Goal: Task Accomplishment & Management: Use online tool/utility

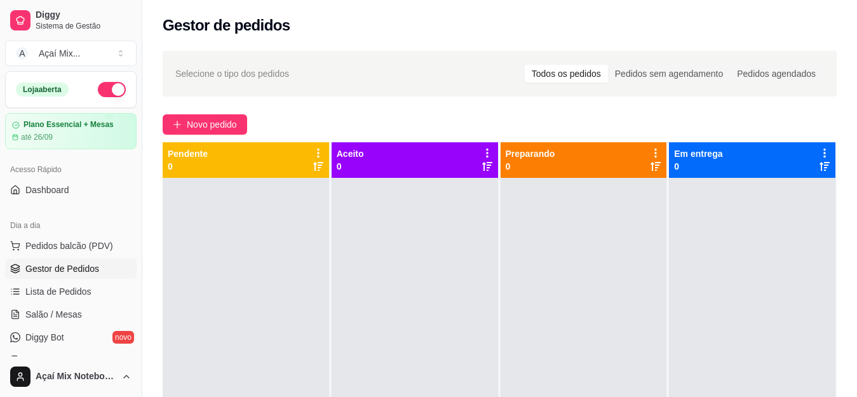
click at [85, 249] on span "Pedidos balcão (PDV)" at bounding box center [69, 246] width 88 height 13
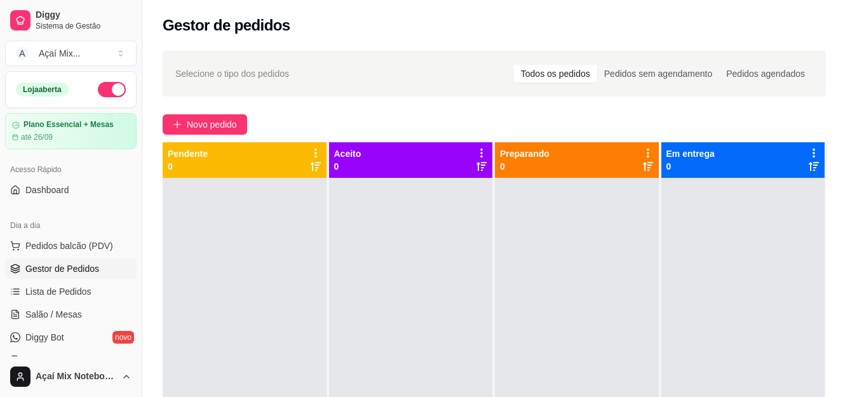
click at [107, 238] on img at bounding box center [90, 227] width 117 height 79
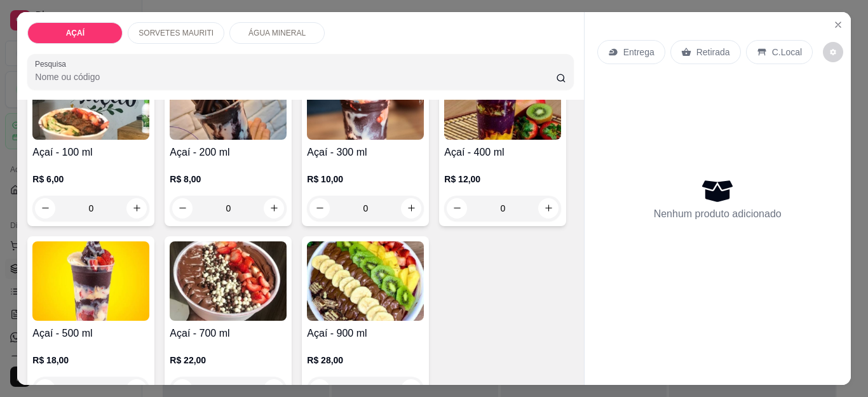
scroll to position [254, 0]
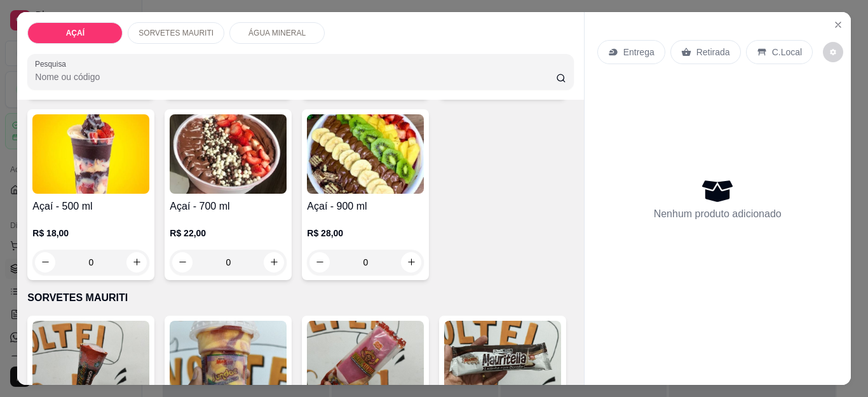
click at [444, 94] on div "R$ 12,00 0" at bounding box center [502, 63] width 117 height 61
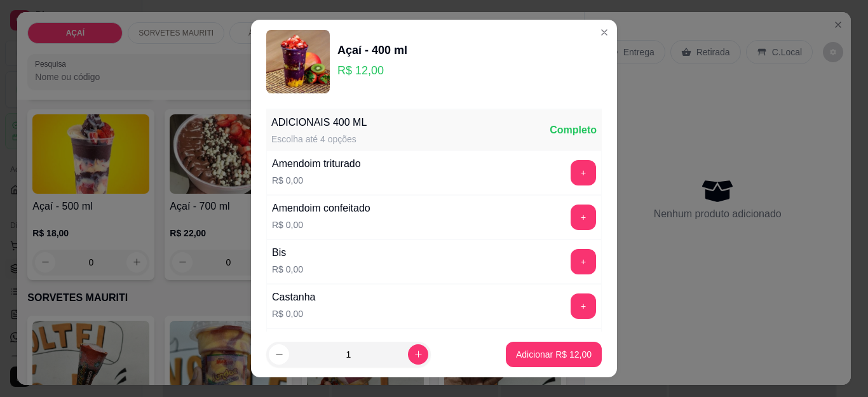
scroll to position [127, 0]
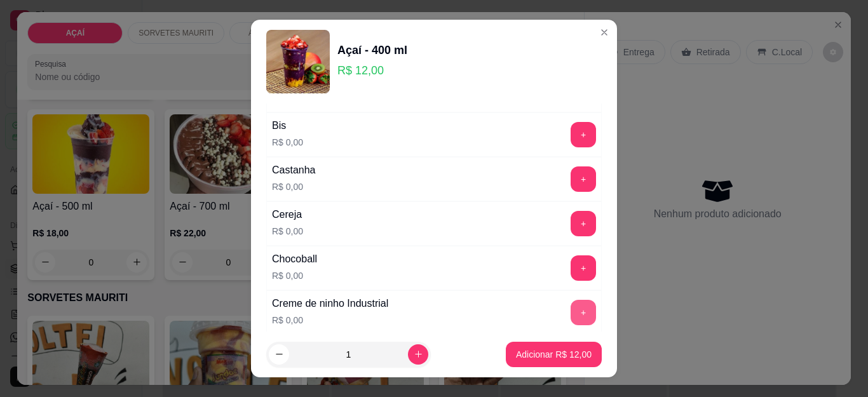
click at [571, 314] on button "+" at bounding box center [583, 312] width 25 height 25
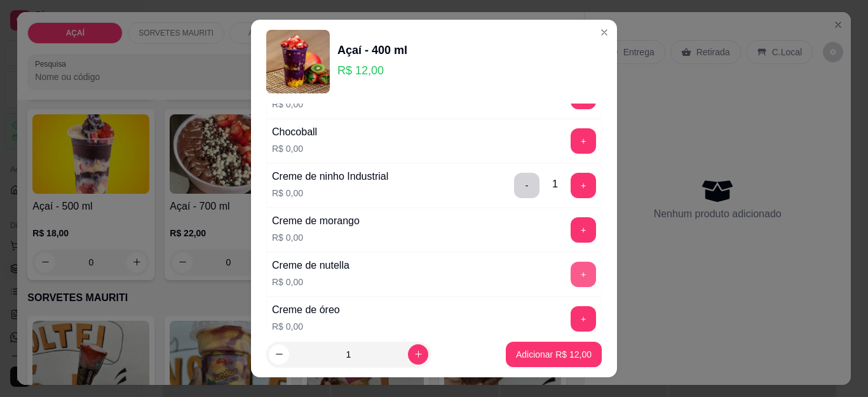
scroll to position [318, 0]
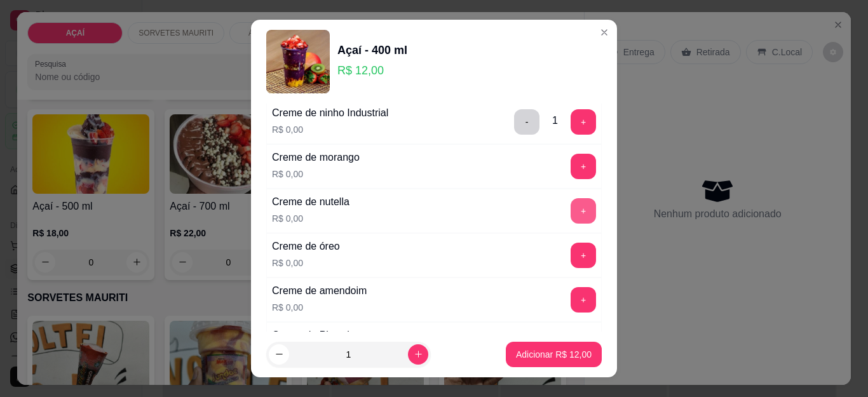
click at [571, 217] on button "+" at bounding box center [583, 210] width 25 height 25
click at [571, 173] on button "+" at bounding box center [583, 166] width 25 height 25
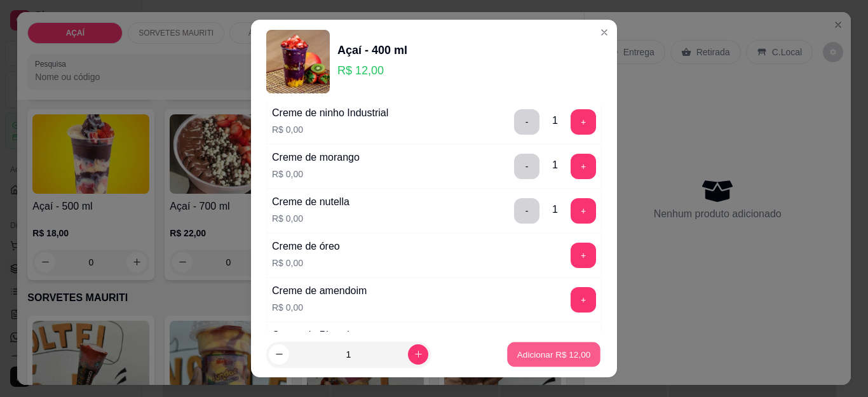
click at [541, 361] on button "Adicionar R$ 12,00" at bounding box center [553, 354] width 93 height 25
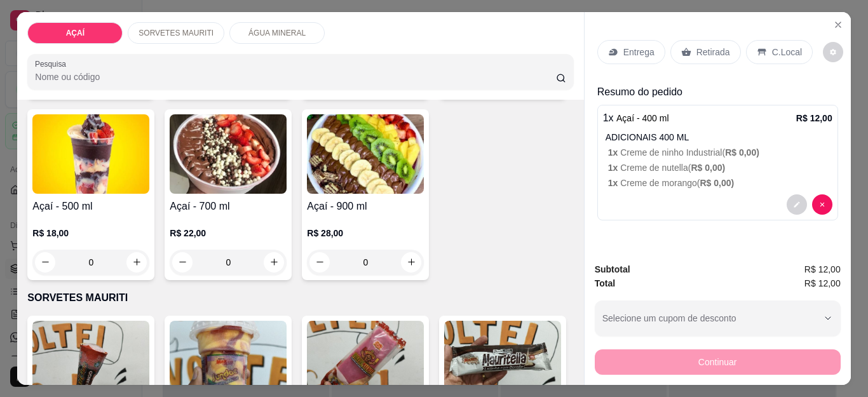
click at [444, 94] on div "R$ 12,00 0" at bounding box center [502, 63] width 117 height 61
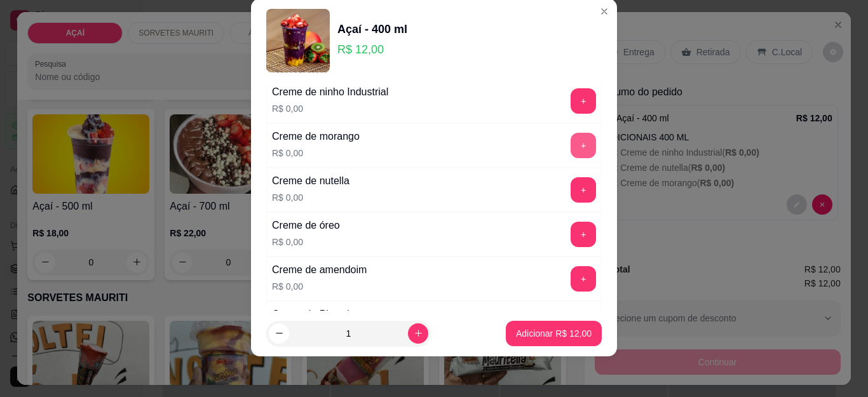
click at [571, 141] on button "+" at bounding box center [583, 145] width 25 height 25
click at [566, 107] on div "+" at bounding box center [584, 100] width 36 height 25
click at [571, 107] on button "+" at bounding box center [583, 101] width 25 height 25
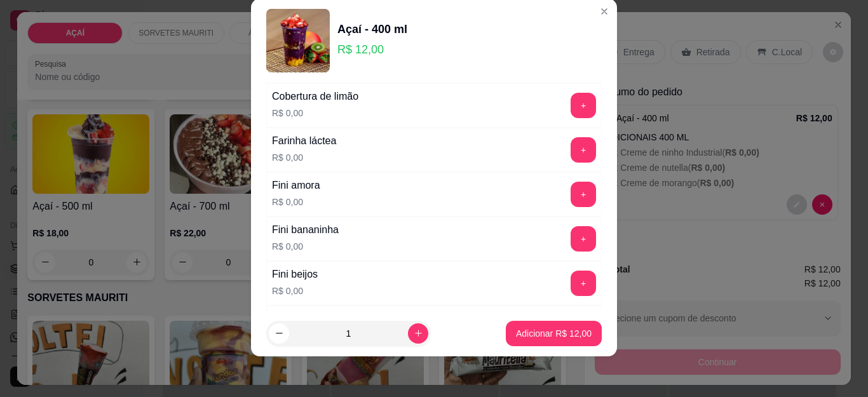
scroll to position [763, 0]
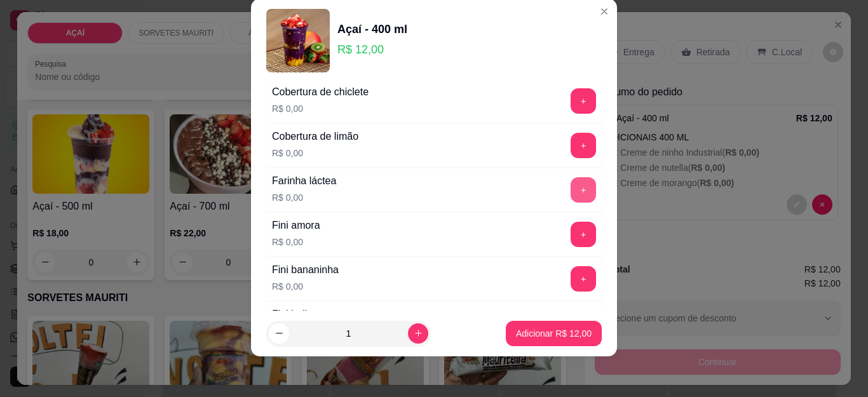
click at [571, 186] on button "+" at bounding box center [583, 189] width 25 height 25
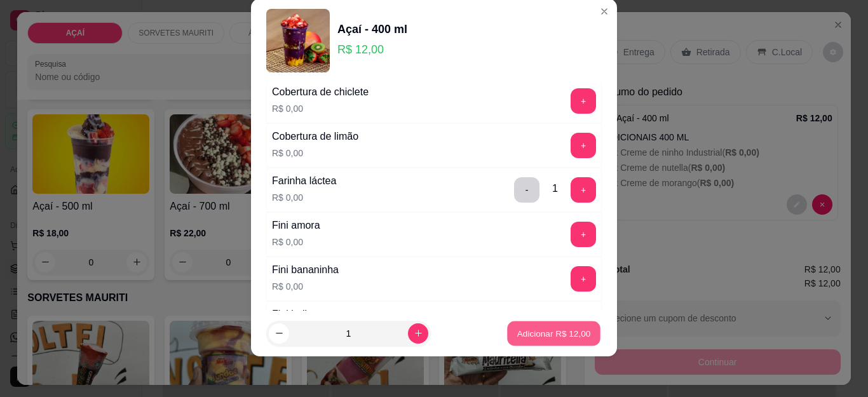
click at [524, 340] on button "Adicionar R$ 12,00" at bounding box center [553, 333] width 93 height 25
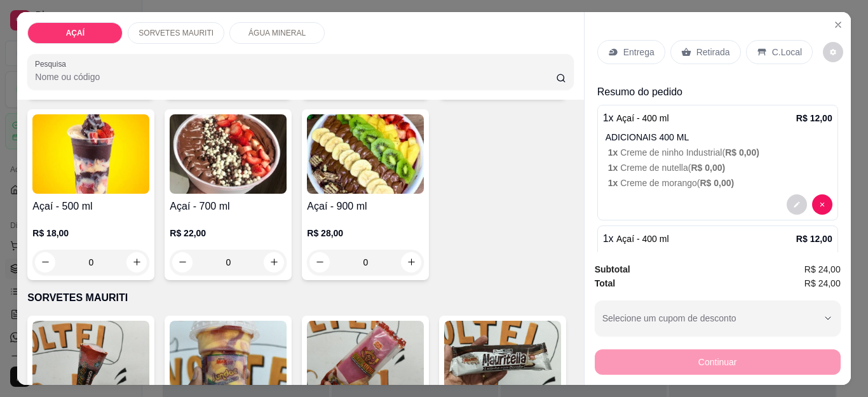
click at [624, 46] on p "Entrega" at bounding box center [639, 52] width 31 height 13
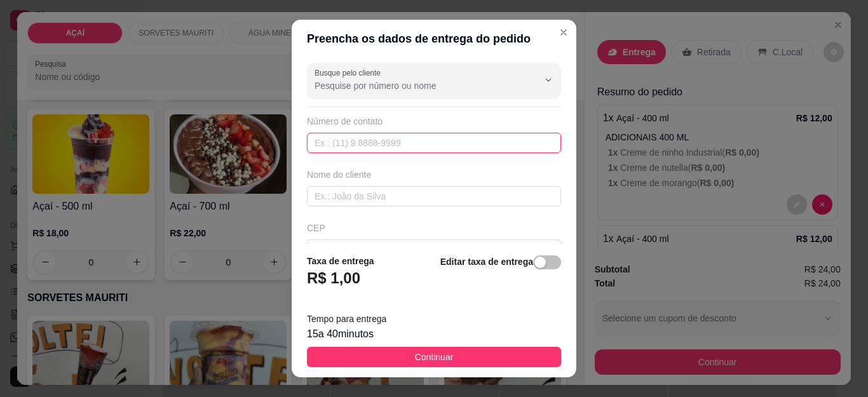
click at [407, 137] on input "text" at bounding box center [434, 143] width 254 height 20
type input "8768-8922"
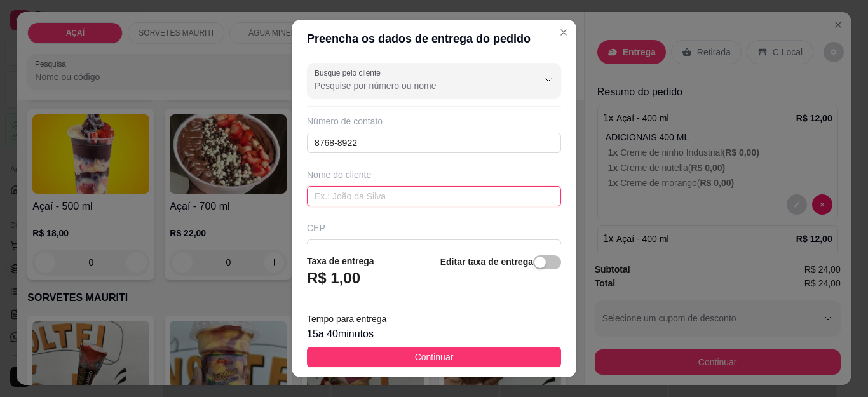
click at [374, 194] on input "text" at bounding box center [434, 196] width 254 height 20
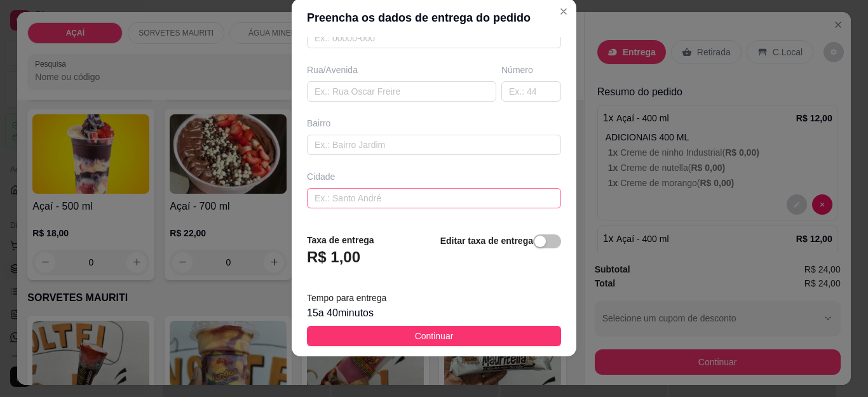
scroll to position [242, 0]
click at [442, 193] on input "text" at bounding box center [434, 200] width 254 height 20
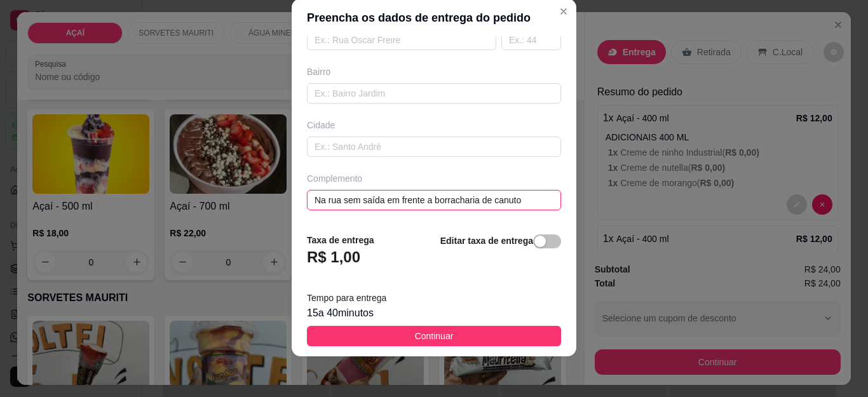
type input "Na rua sem saída em frente a borracharia de canuto"
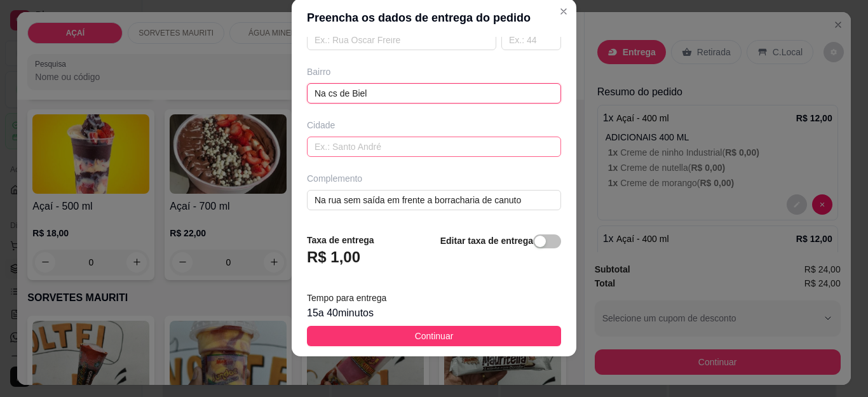
type input "Na cs de Biel"
click at [393, 149] on input "text" at bounding box center [434, 147] width 254 height 20
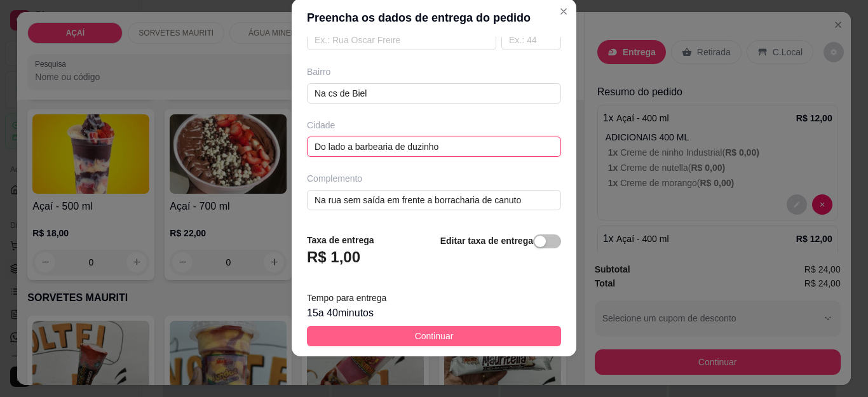
type input "Do lado a barbearia de duzinho"
click at [529, 326] on button "Continuar" at bounding box center [434, 336] width 254 height 20
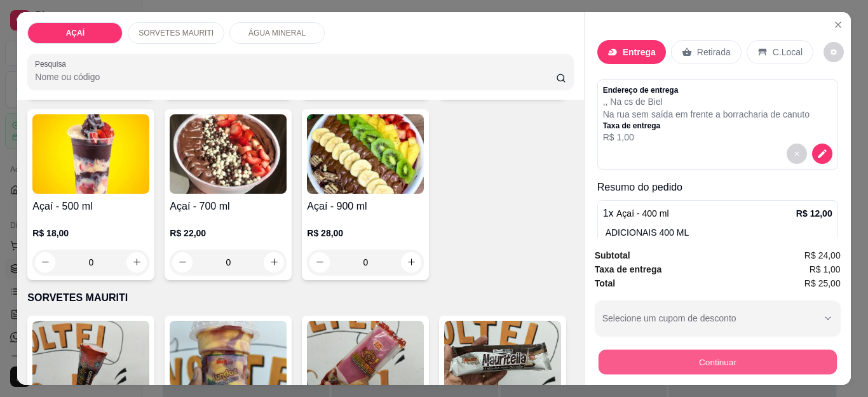
click at [638, 350] on button "Continuar" at bounding box center [717, 362] width 238 height 25
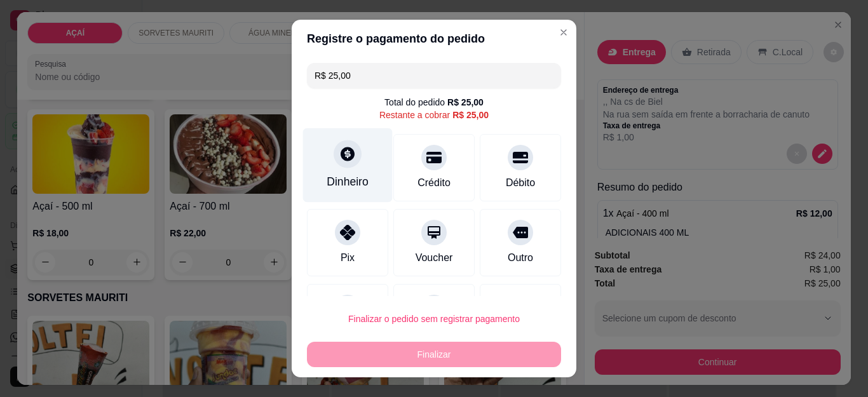
click at [328, 181] on div "Dinheiro" at bounding box center [348, 182] width 42 height 17
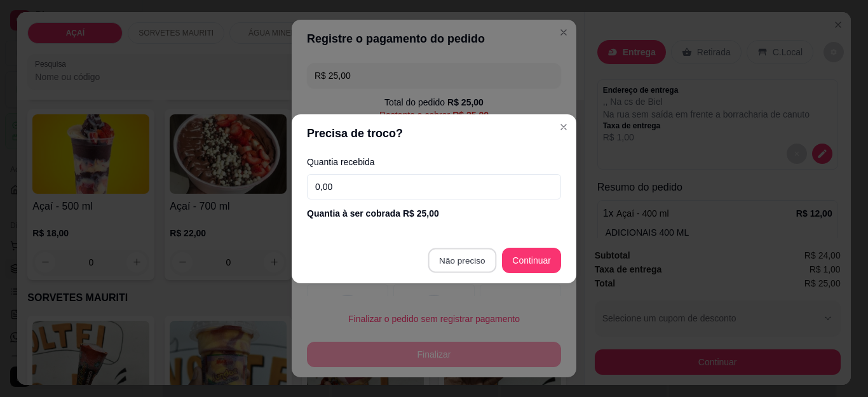
type input "R$ 0,00"
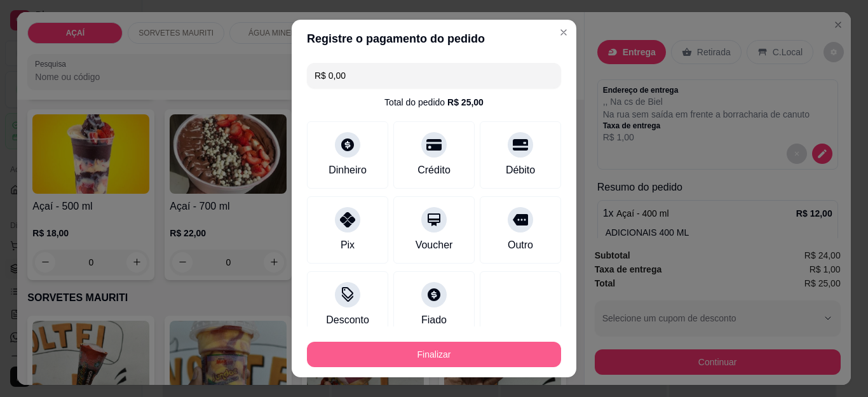
click at [489, 353] on button "Finalizar" at bounding box center [434, 354] width 254 height 25
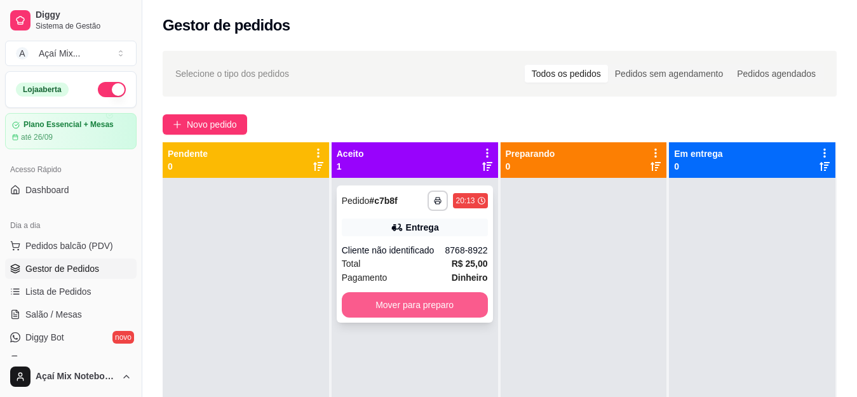
click at [397, 304] on button "Mover para preparo" at bounding box center [415, 304] width 146 height 25
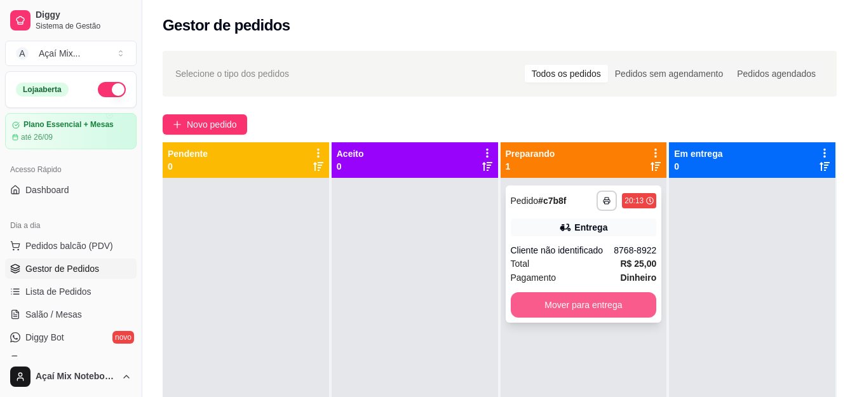
click at [572, 308] on button "Mover para entrega" at bounding box center [584, 304] width 146 height 25
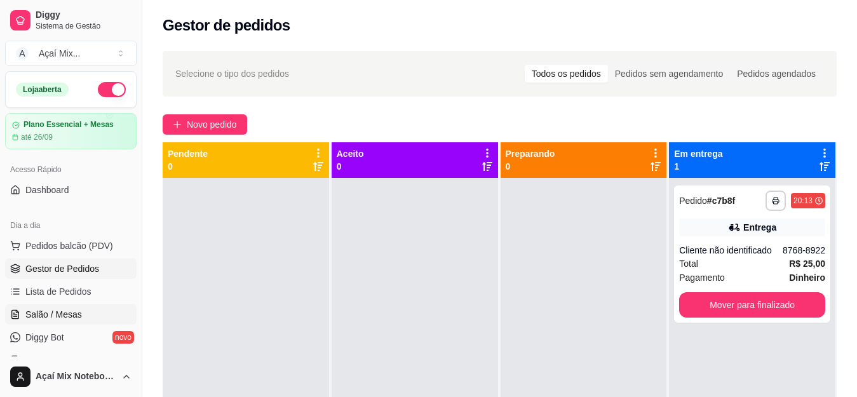
click at [81, 315] on link "Salão / Mesas" at bounding box center [71, 314] width 132 height 20
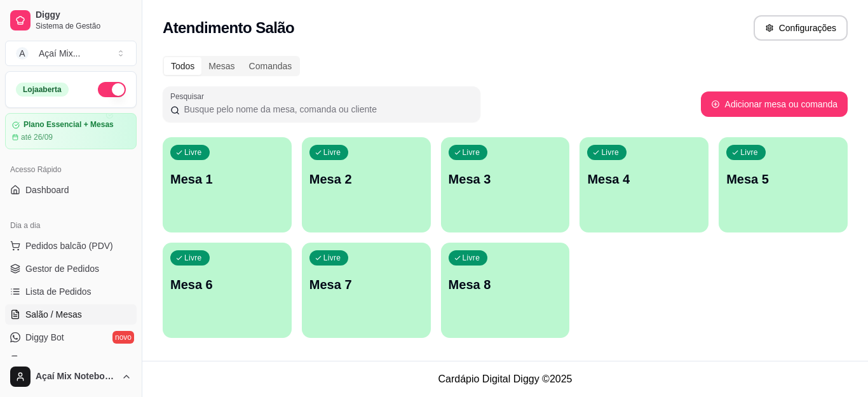
click at [218, 176] on p "Mesa 1" at bounding box center [227, 179] width 114 height 18
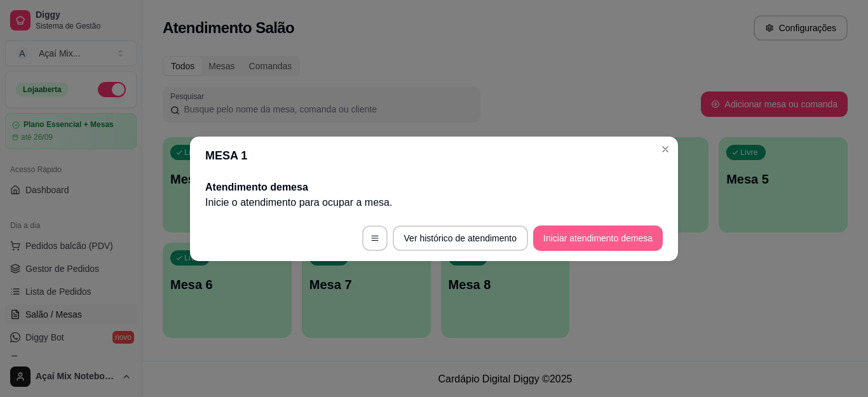
click at [601, 247] on button "Iniciar atendimento de mesa" at bounding box center [598, 238] width 130 height 25
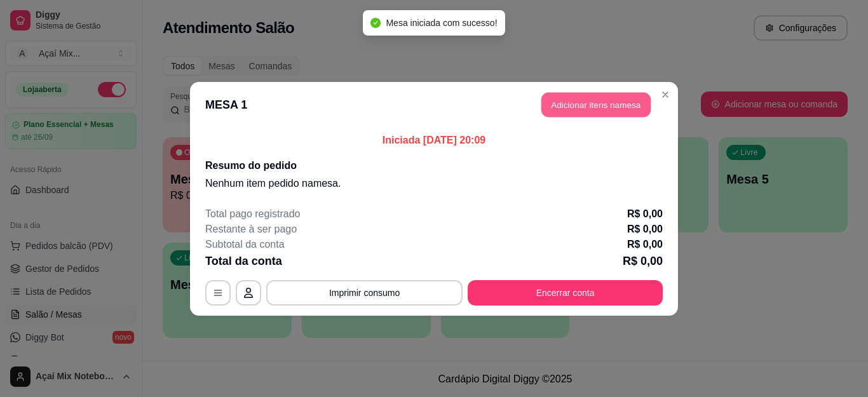
click at [611, 105] on button "Adicionar itens na mesa" at bounding box center [596, 104] width 109 height 25
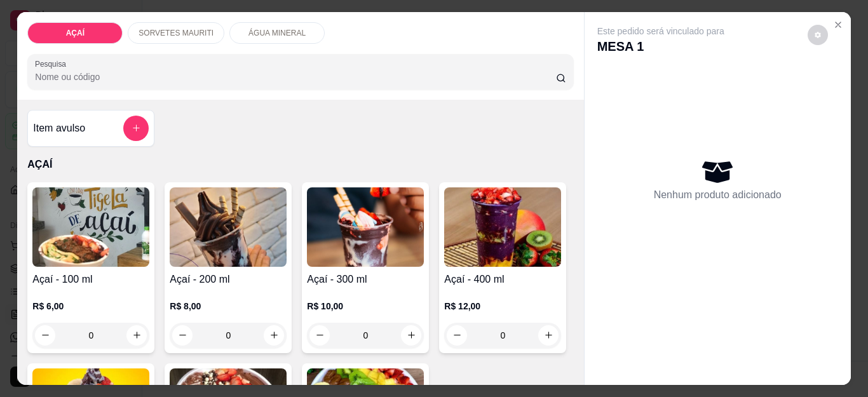
click at [174, 28] on p "SORVETES MAURITI" at bounding box center [176, 33] width 75 height 10
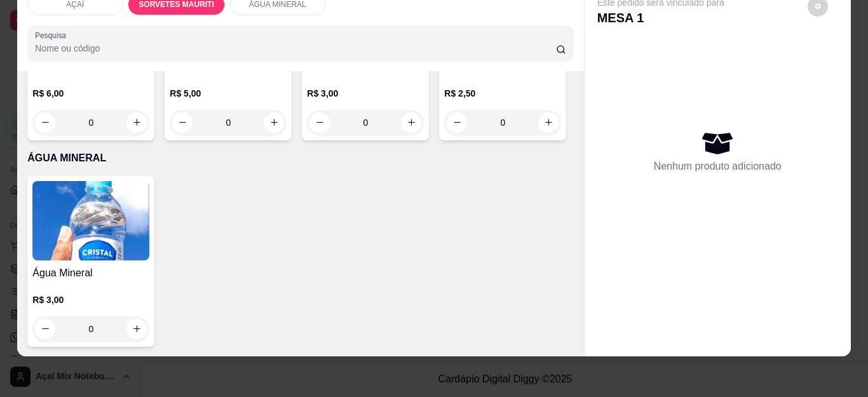
scroll to position [1516, 0]
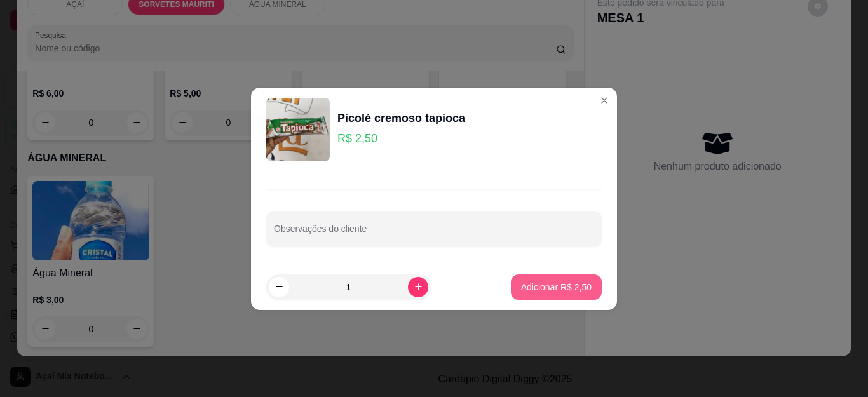
click at [545, 289] on p "Adicionar R$ 2,50" at bounding box center [556, 287] width 71 height 13
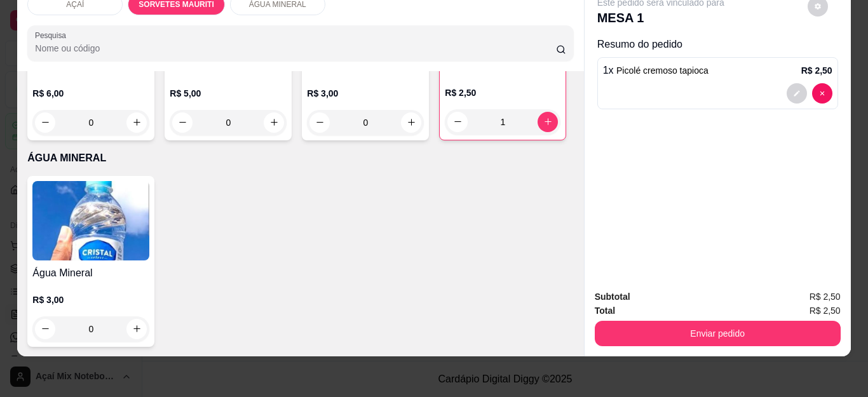
type input "1"
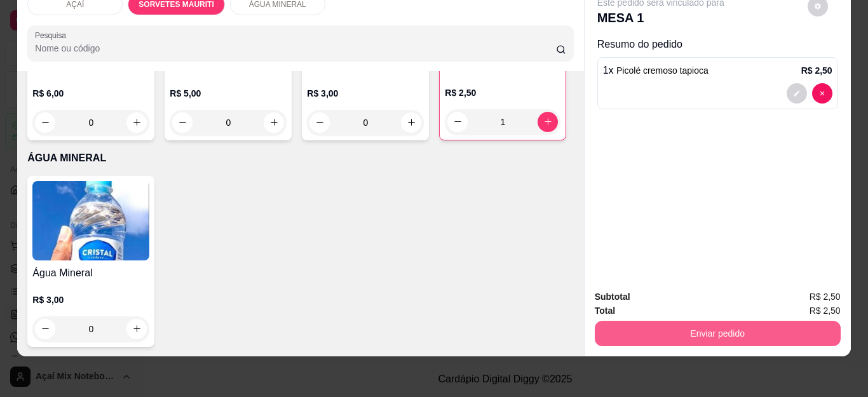
click at [662, 321] on button "Enviar pedido" at bounding box center [718, 333] width 246 height 25
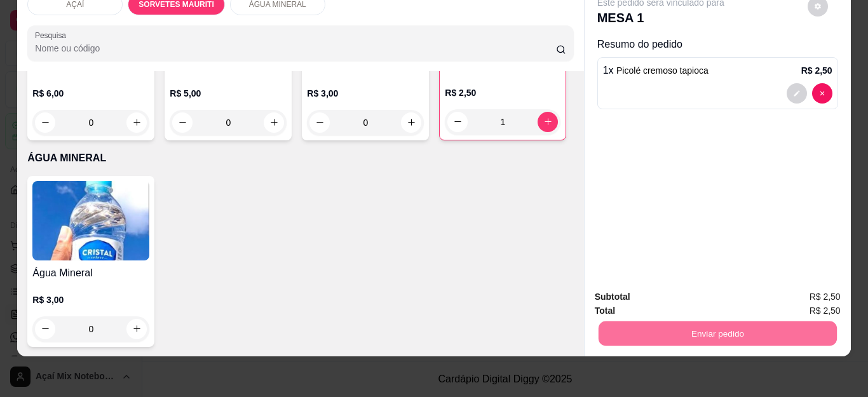
click at [645, 288] on button "Não registrar e enviar pedido" at bounding box center [675, 291] width 132 height 24
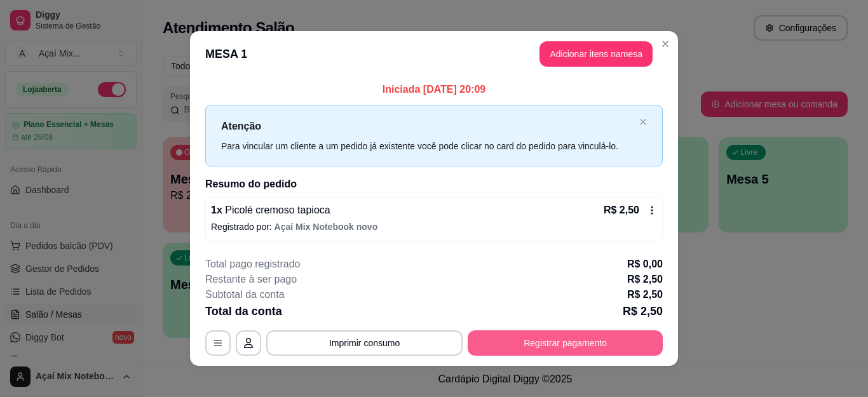
click at [529, 342] on button "Registrar pagamento" at bounding box center [565, 343] width 195 height 25
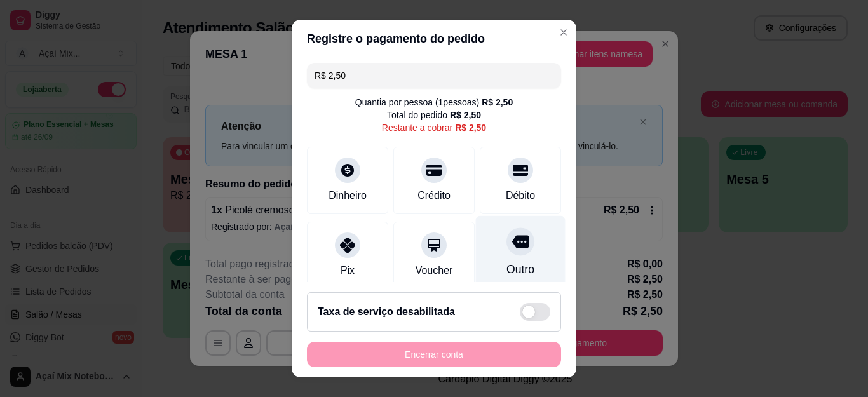
click at [507, 261] on div "Outro" at bounding box center [521, 269] width 28 height 17
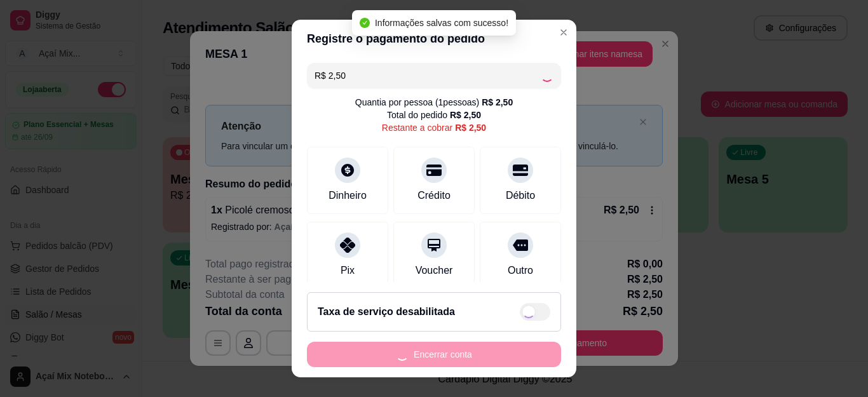
type input "R$ 0,00"
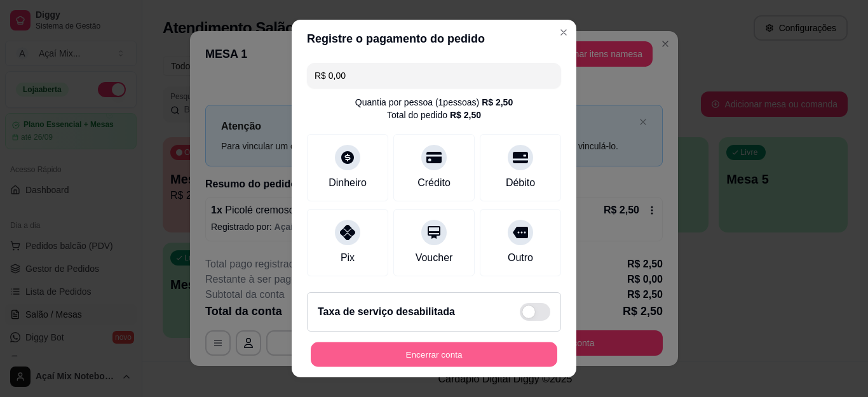
click at [443, 355] on button "Encerrar conta" at bounding box center [434, 354] width 247 height 25
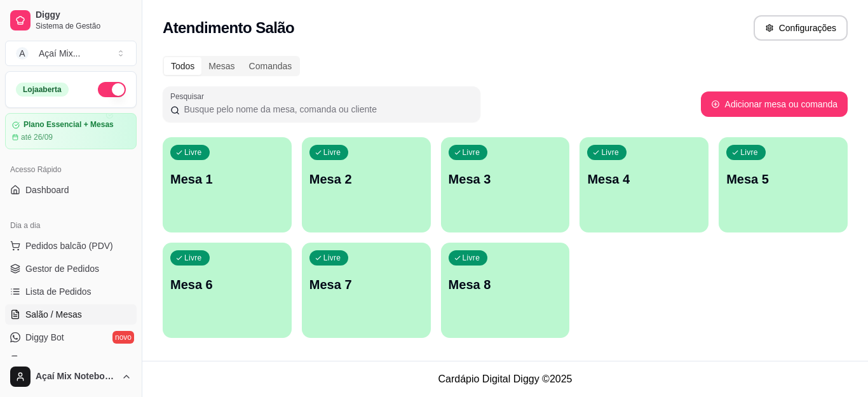
click at [231, 180] on p "Mesa 1" at bounding box center [227, 179] width 114 height 18
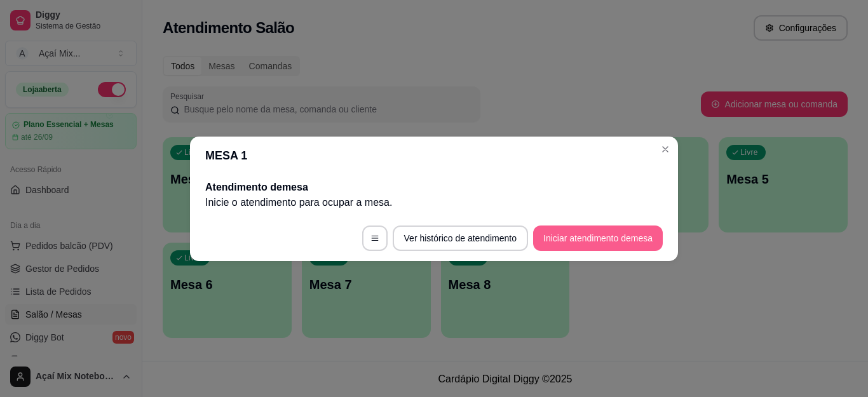
click at [571, 235] on button "Iniciar atendimento de mesa" at bounding box center [598, 238] width 130 height 25
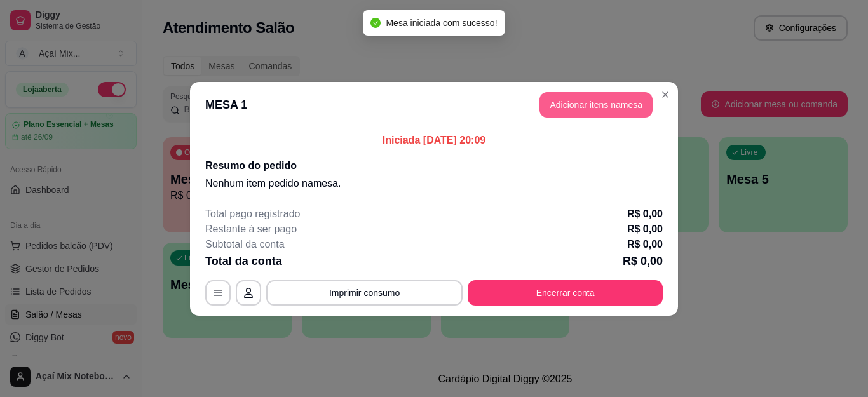
click at [615, 113] on button "Adicionar itens na mesa" at bounding box center [596, 104] width 113 height 25
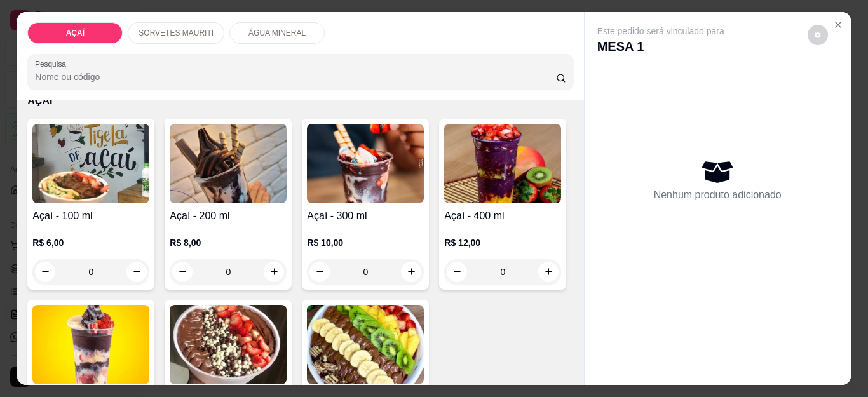
scroll to position [191, 0]
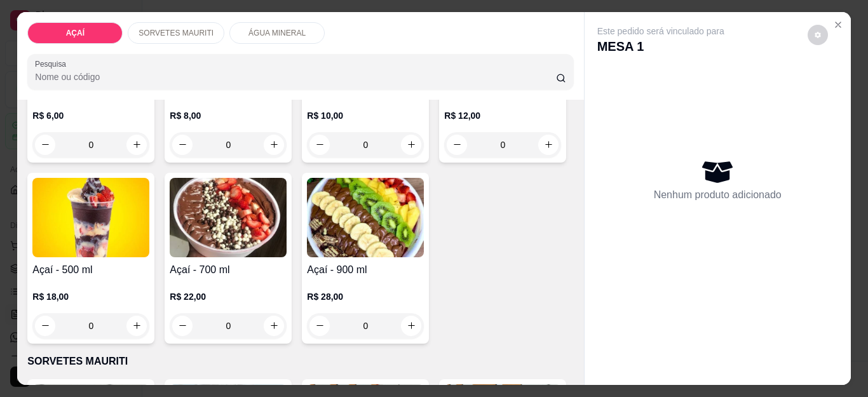
click at [444, 76] on img at bounding box center [502, 36] width 117 height 79
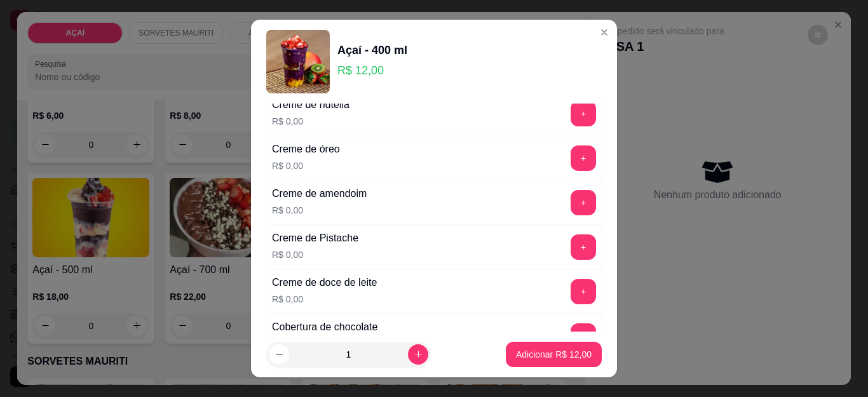
scroll to position [445, 0]
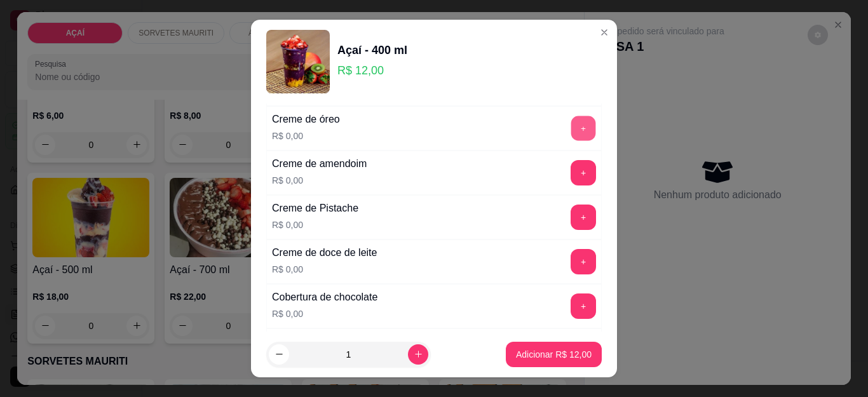
click at [571, 128] on button "+" at bounding box center [583, 128] width 25 height 25
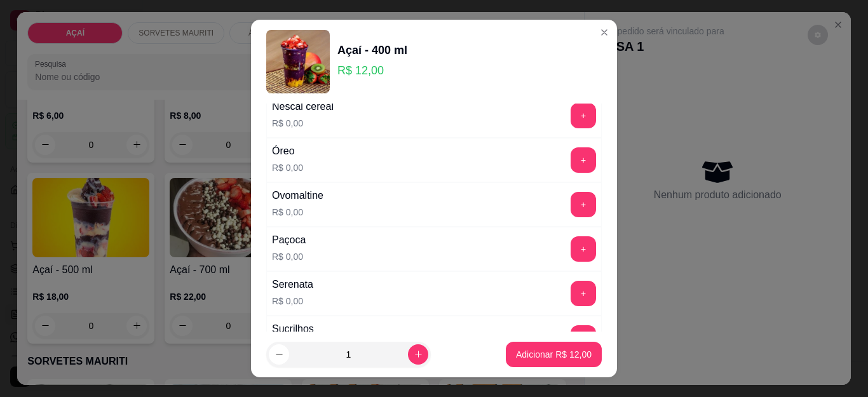
scroll to position [1462, 0]
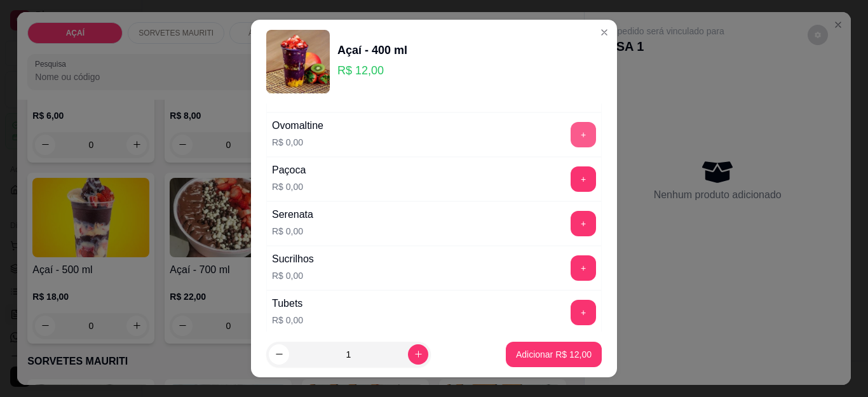
click at [571, 137] on button "+" at bounding box center [583, 134] width 25 height 25
click at [571, 225] on button "+" at bounding box center [583, 224] width 25 height 25
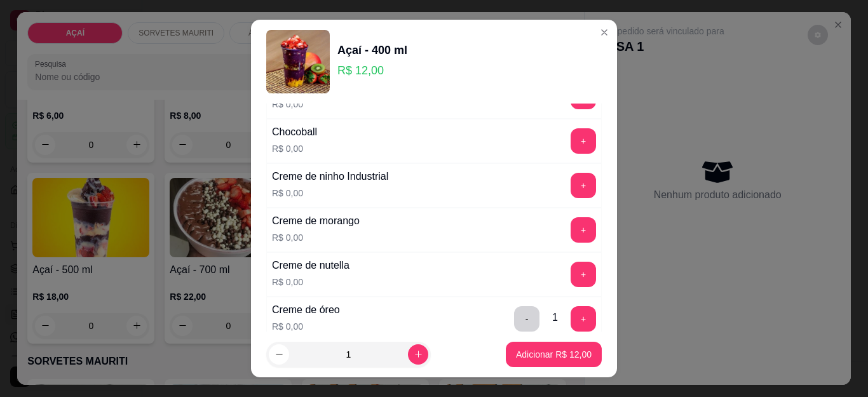
scroll to position [318, 0]
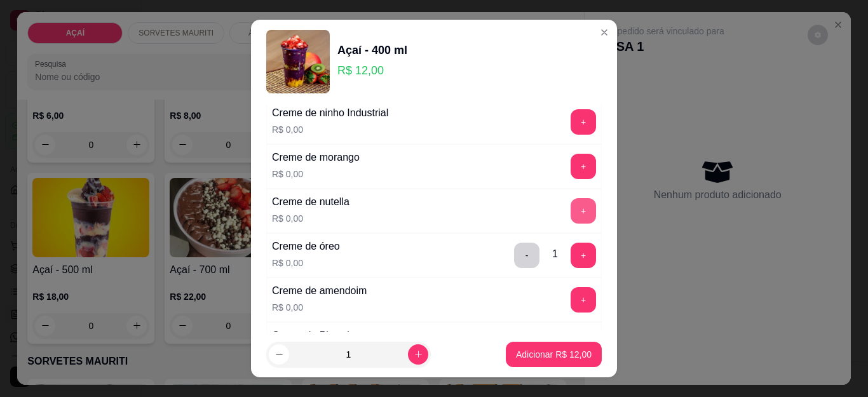
click at [571, 210] on button "+" at bounding box center [583, 210] width 25 height 25
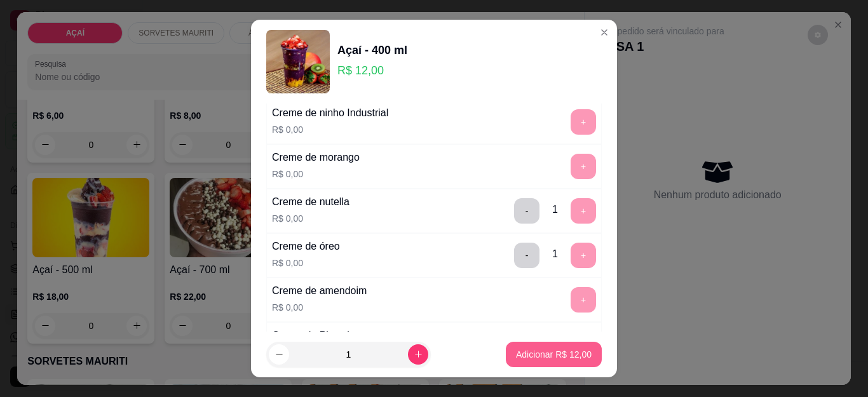
click at [540, 357] on p "Adicionar R$ 12,00" at bounding box center [554, 354] width 76 height 13
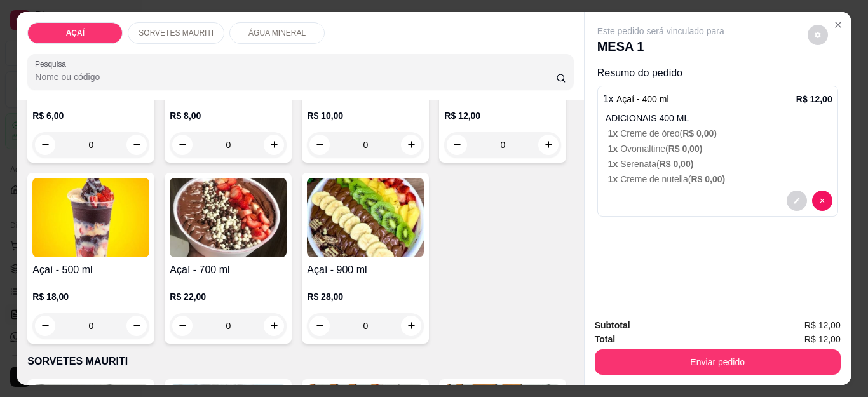
click at [444, 76] on img at bounding box center [502, 36] width 117 height 79
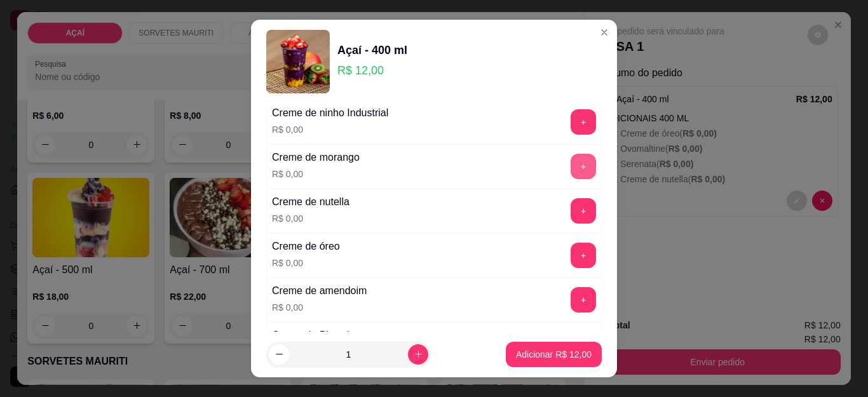
click at [571, 164] on button "+" at bounding box center [583, 166] width 25 height 25
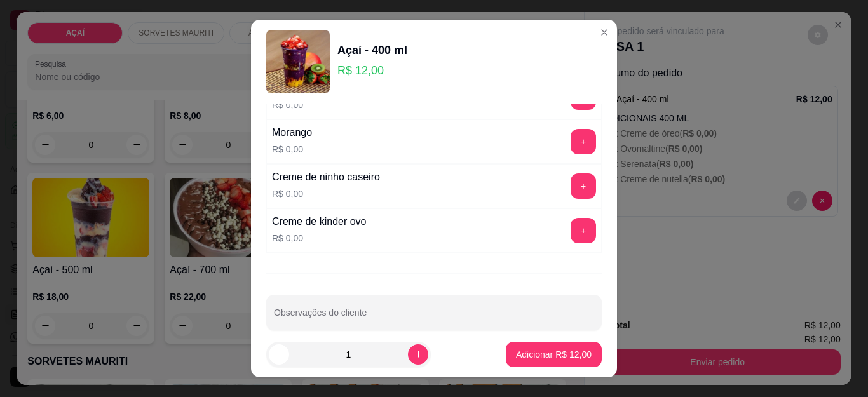
scroll to position [1738, 0]
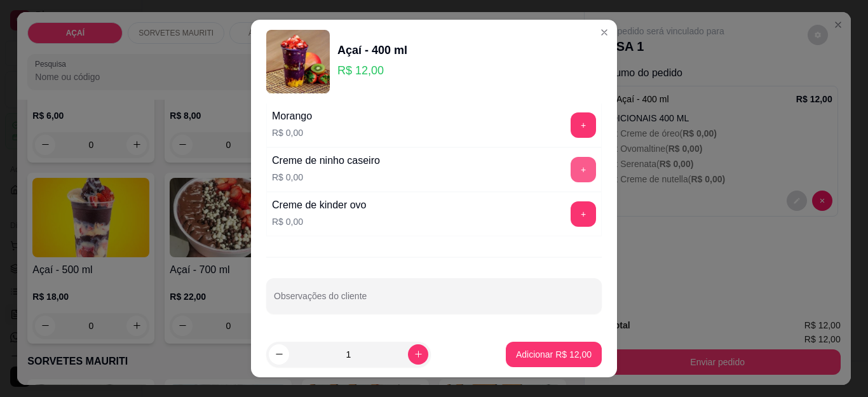
click at [571, 172] on button "+" at bounding box center [583, 169] width 25 height 25
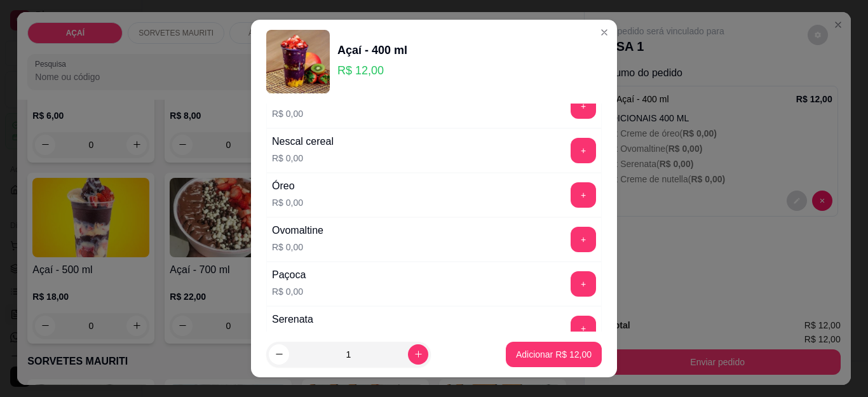
scroll to position [1294, 0]
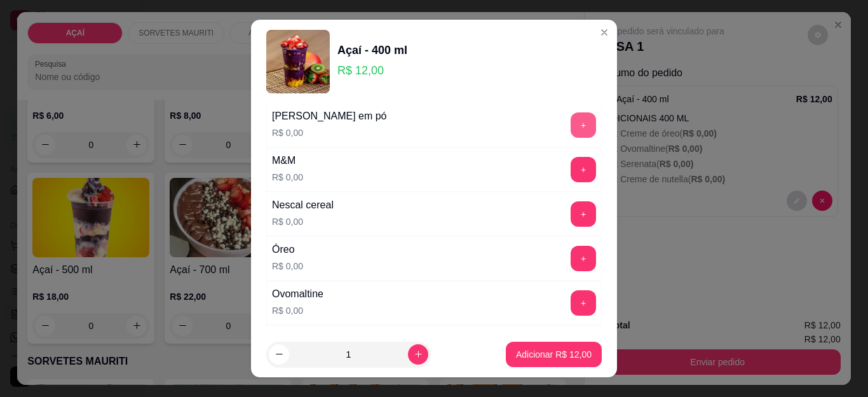
click at [571, 127] on button "+" at bounding box center [583, 125] width 25 height 25
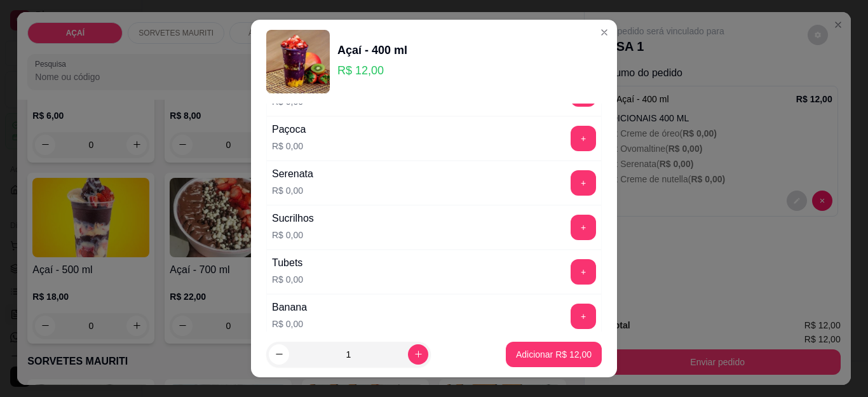
scroll to position [1421, 0]
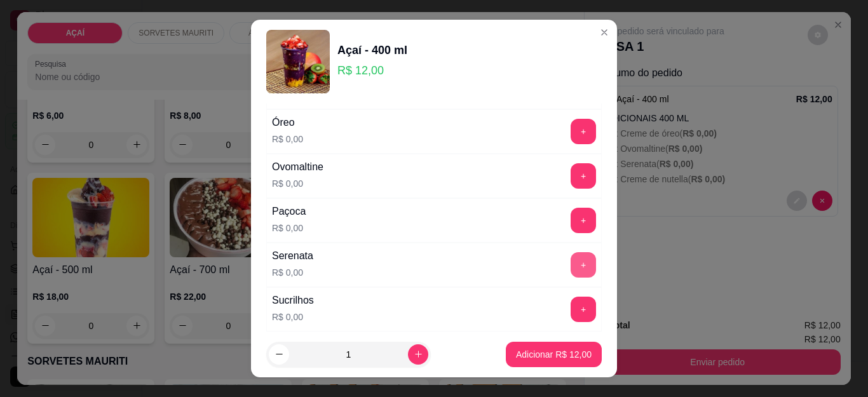
click at [571, 270] on button "+" at bounding box center [583, 264] width 25 height 25
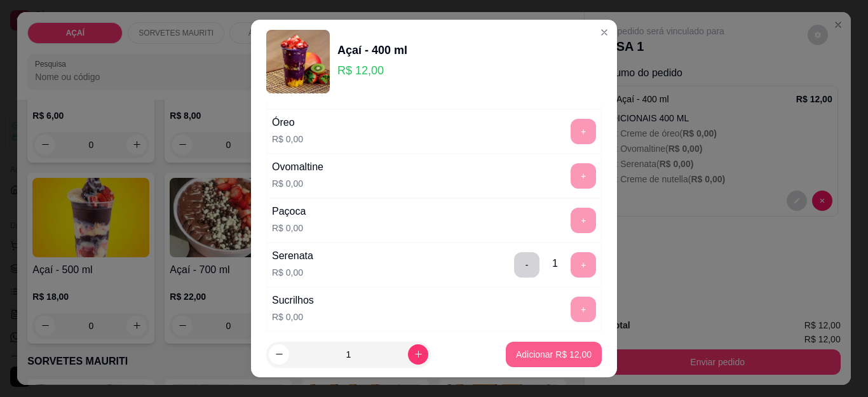
click at [538, 350] on p "Adicionar R$ 12,00" at bounding box center [554, 354] width 76 height 13
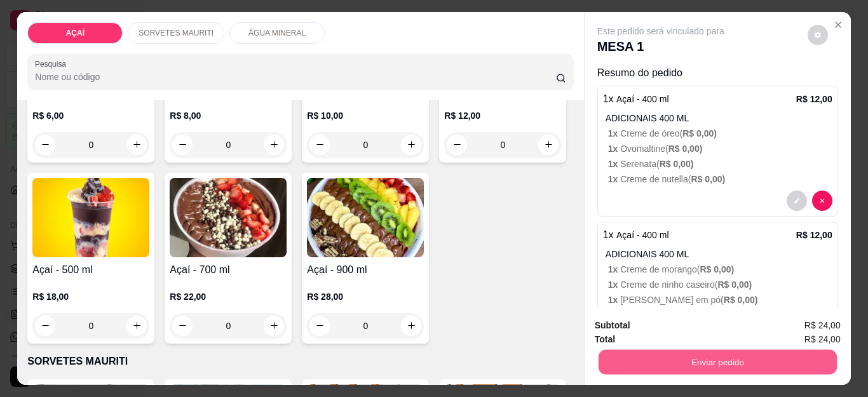
click at [699, 353] on button "Enviar pedido" at bounding box center [717, 362] width 238 height 25
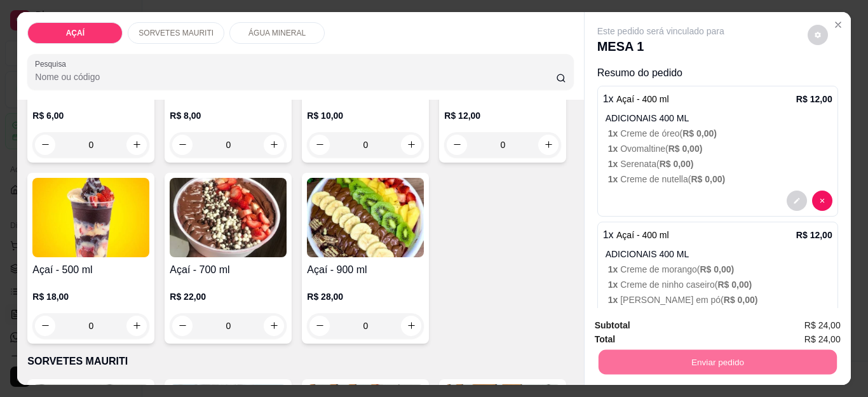
click at [683, 328] on button "Não registrar e enviar pedido" at bounding box center [675, 326] width 132 height 24
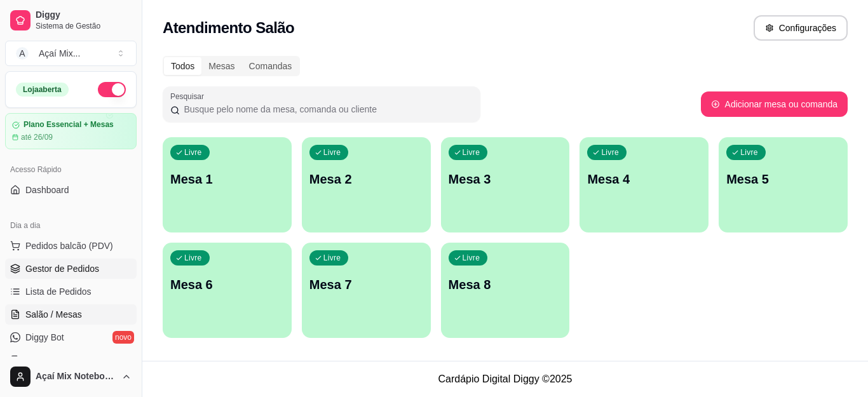
click at [67, 266] on span "Gestor de Pedidos" at bounding box center [62, 269] width 74 height 13
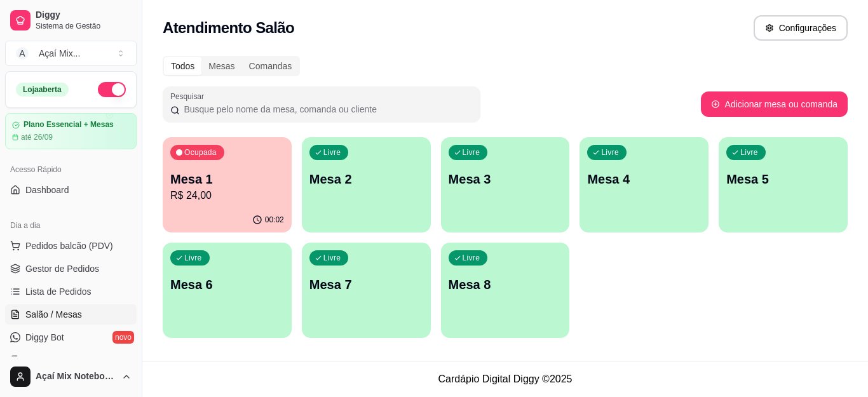
click at [263, 198] on p "R$ 24,00" at bounding box center [227, 195] width 114 height 15
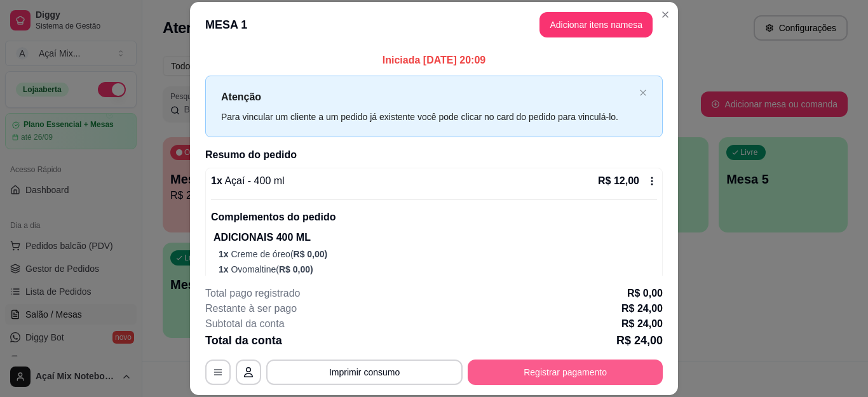
click at [554, 361] on button "Registrar pagamento" at bounding box center [565, 372] width 195 height 25
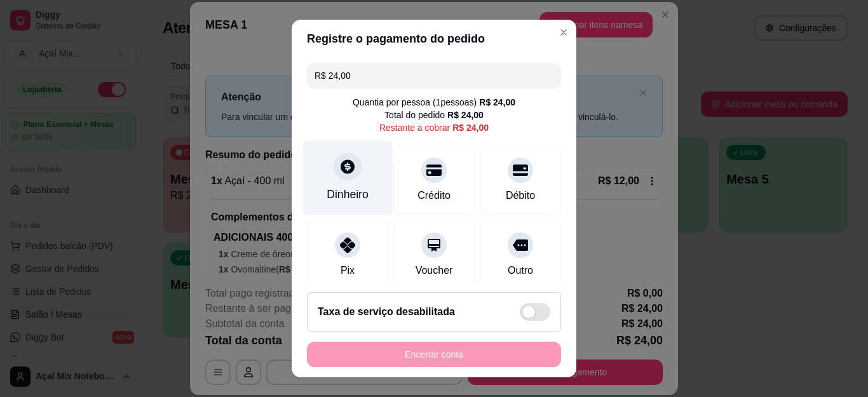
click at [350, 205] on div "Dinheiro" at bounding box center [348, 178] width 90 height 74
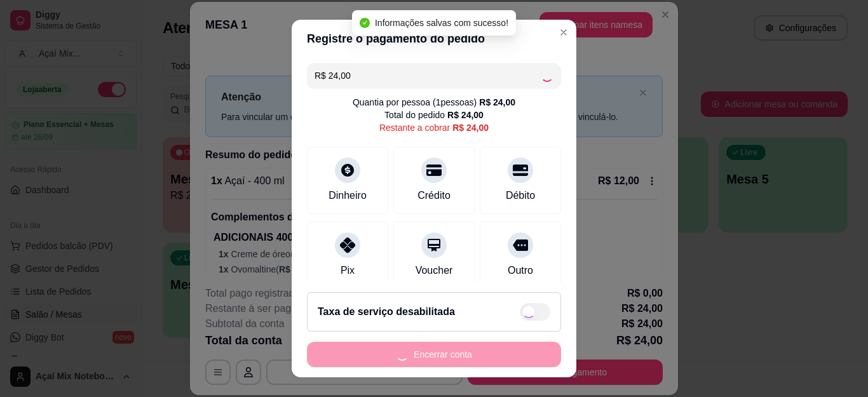
type input "R$ 0,00"
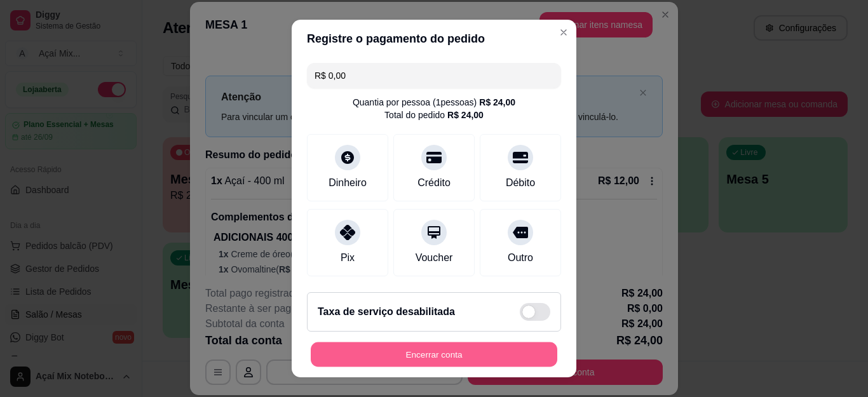
click at [407, 353] on button "Encerrar conta" at bounding box center [434, 354] width 247 height 25
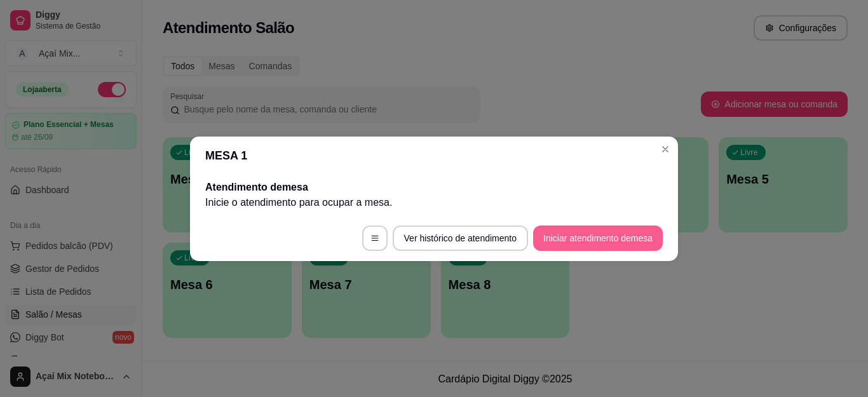
click at [563, 239] on button "Iniciar atendimento de mesa" at bounding box center [598, 238] width 130 height 25
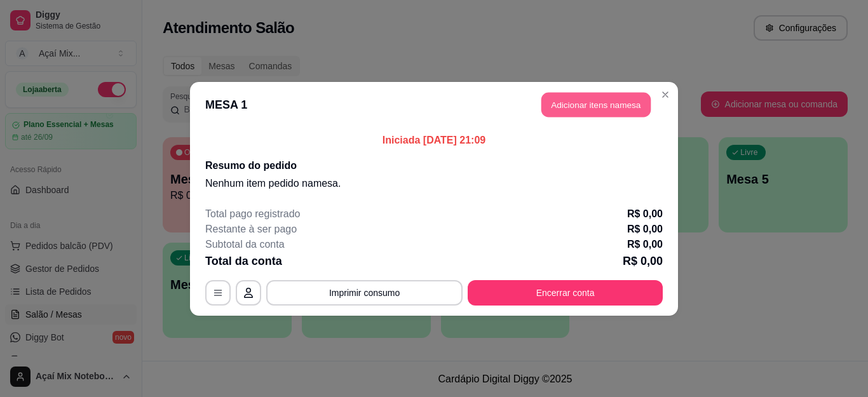
click at [620, 109] on button "Adicionar itens na mesa" at bounding box center [596, 104] width 109 height 25
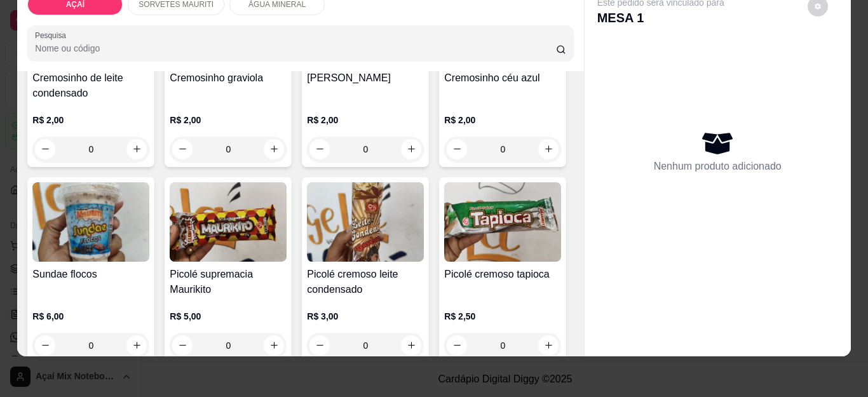
scroll to position [1017, 0]
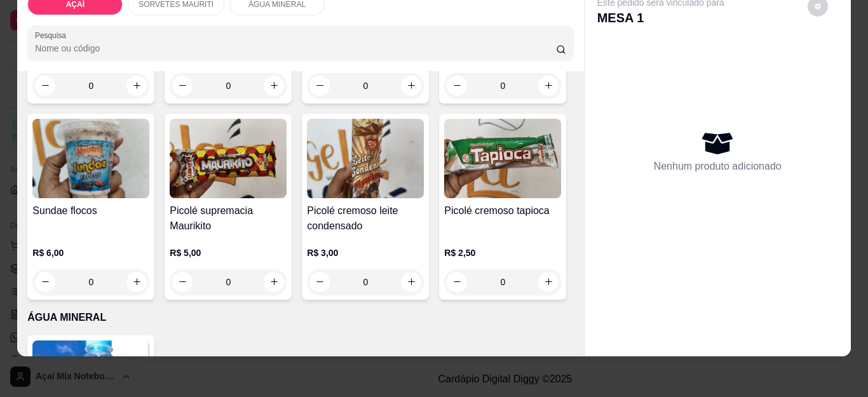
click at [149, 99] on div "R$ 2,00 0" at bounding box center [90, 68] width 117 height 61
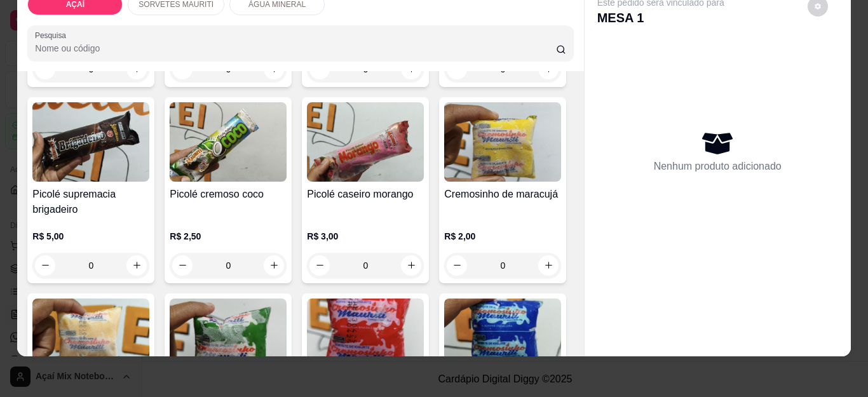
scroll to position [648, 0]
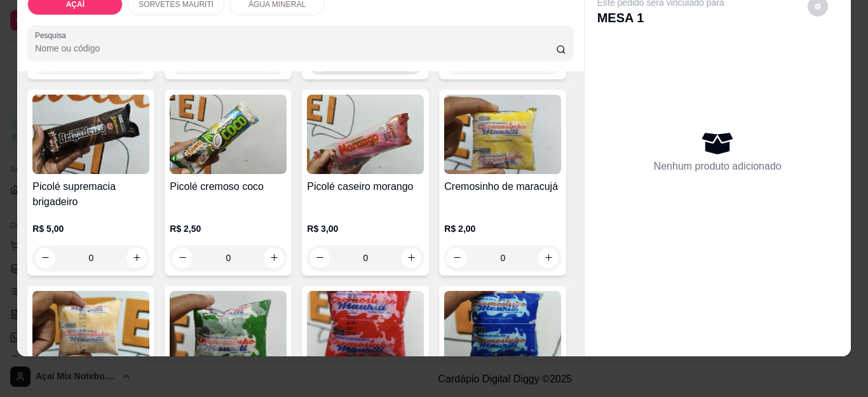
click at [406, 72] on button "increase-product-quantity" at bounding box center [411, 61] width 20 height 20
type input "1"
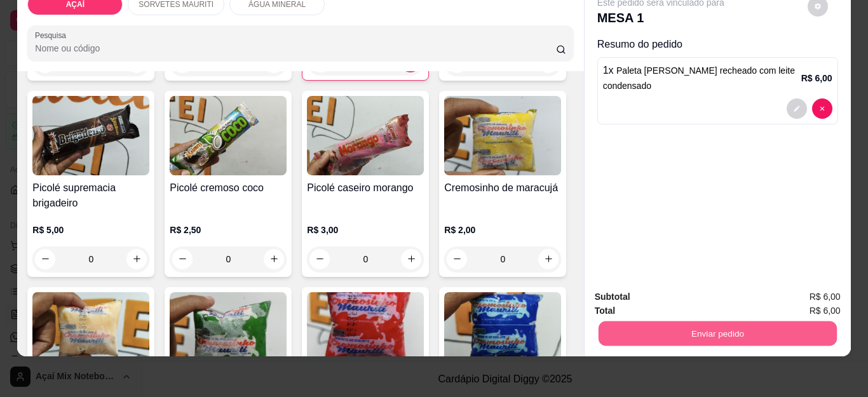
click at [650, 322] on button "Enviar pedido" at bounding box center [717, 334] width 238 height 25
click at [641, 290] on button "Não registrar e enviar pedido" at bounding box center [675, 292] width 132 height 24
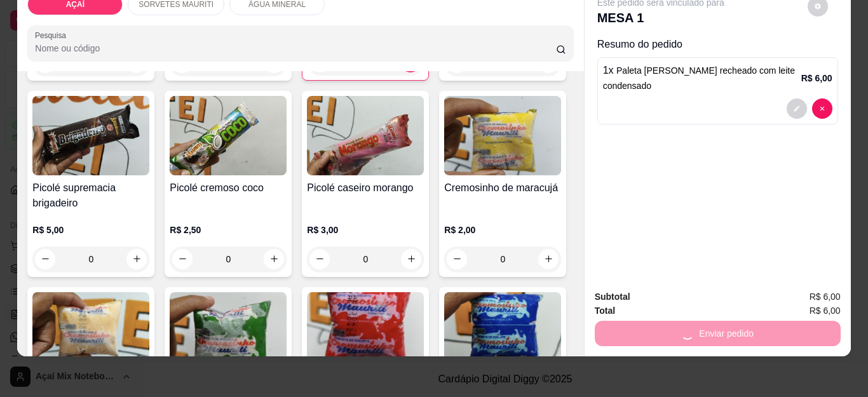
click at [635, 290] on div "Subtotal R$ 6,00" at bounding box center [718, 297] width 246 height 14
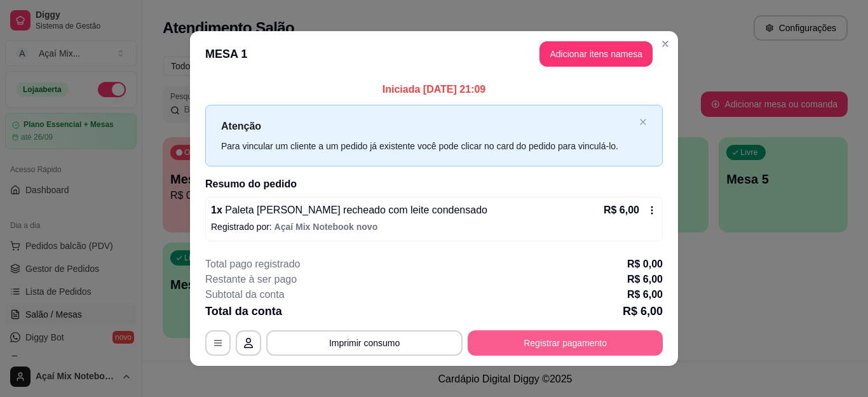
click at [538, 341] on button "Registrar pagamento" at bounding box center [565, 343] width 195 height 25
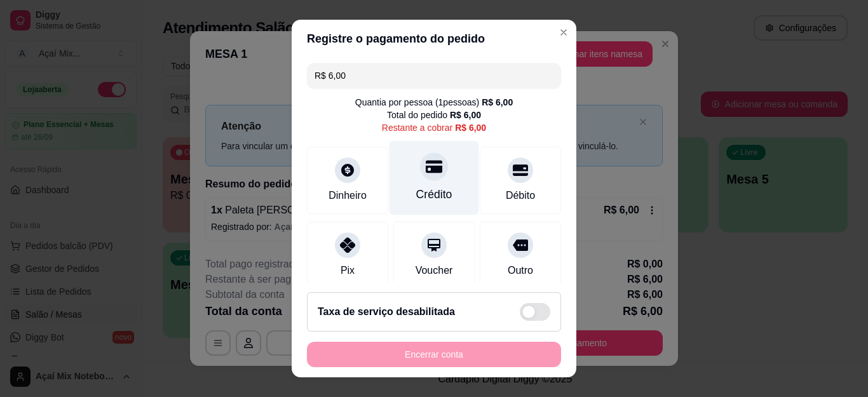
click at [420, 181] on div at bounding box center [434, 167] width 28 height 28
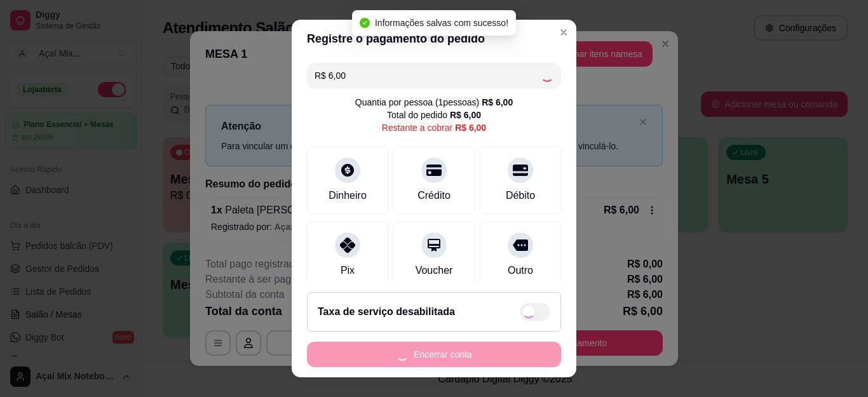
type input "R$ 0,00"
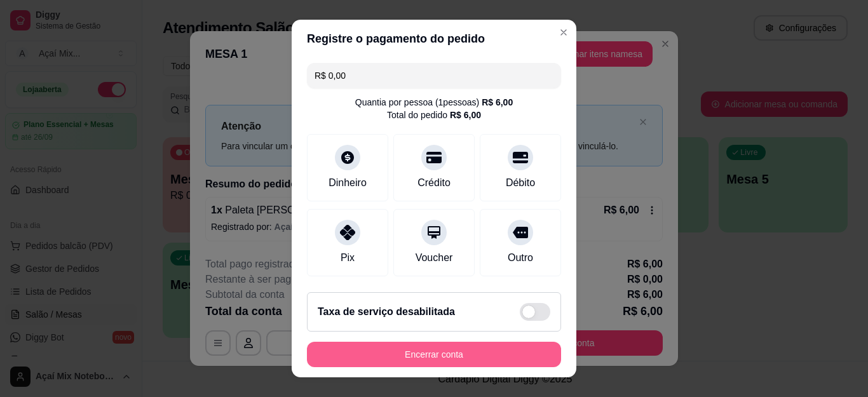
click at [442, 357] on button "Encerrar conta" at bounding box center [434, 354] width 254 height 25
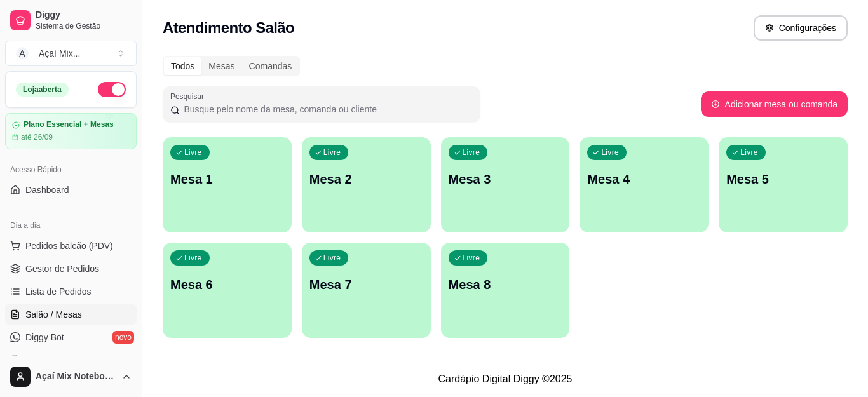
click at [194, 212] on div "Livre Mesa 1" at bounding box center [227, 177] width 129 height 80
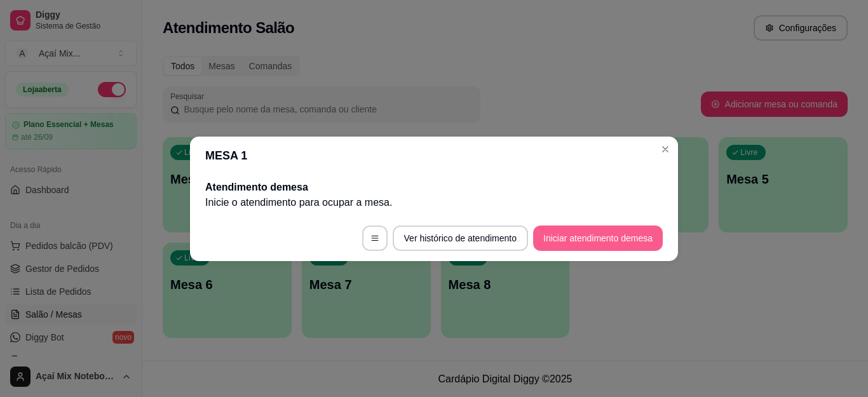
click at [616, 245] on button "Iniciar atendimento de mesa" at bounding box center [598, 238] width 130 height 25
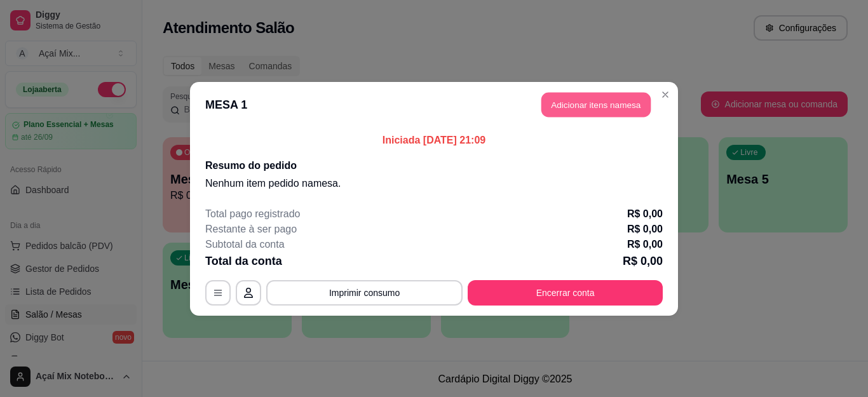
click at [583, 102] on button "Adicionar itens na mesa" at bounding box center [596, 104] width 109 height 25
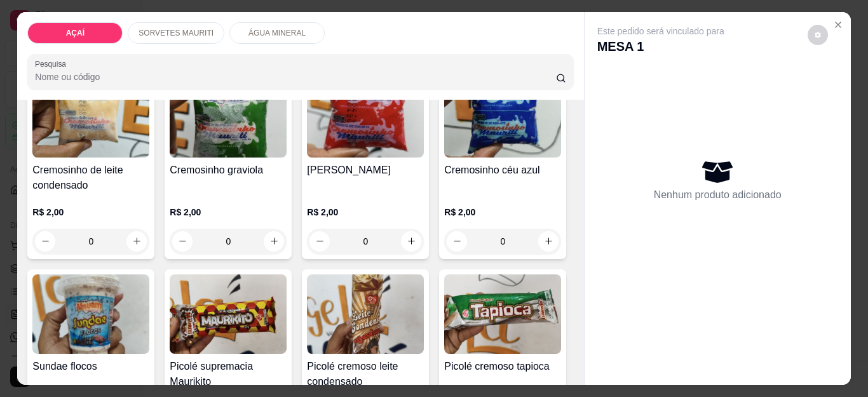
scroll to position [953, 0]
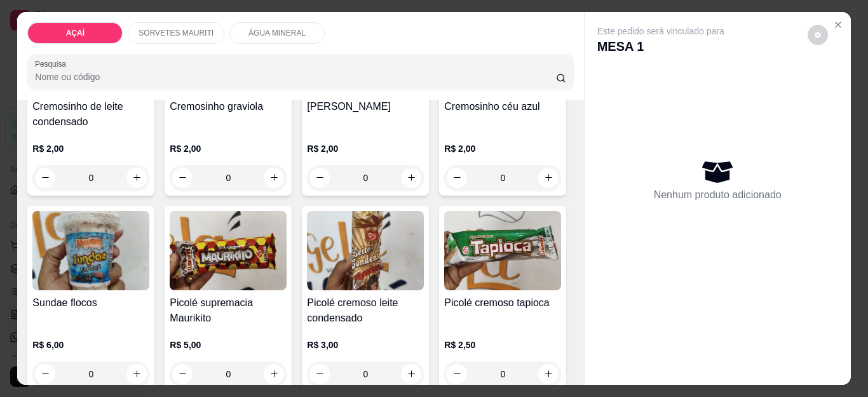
type input "1"
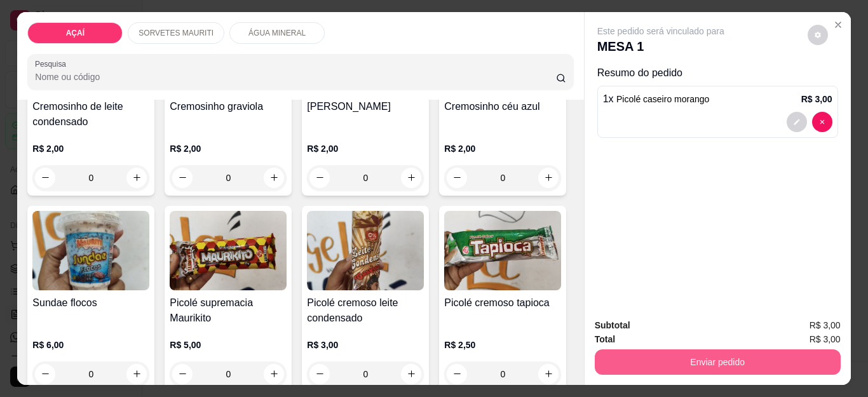
click at [698, 353] on button "Enviar pedido" at bounding box center [718, 362] width 246 height 25
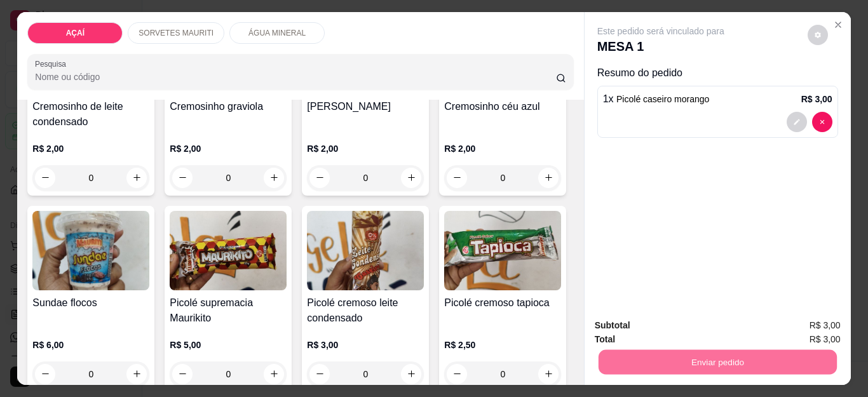
click at [685, 332] on button "Não registrar e enviar pedido" at bounding box center [675, 326] width 132 height 24
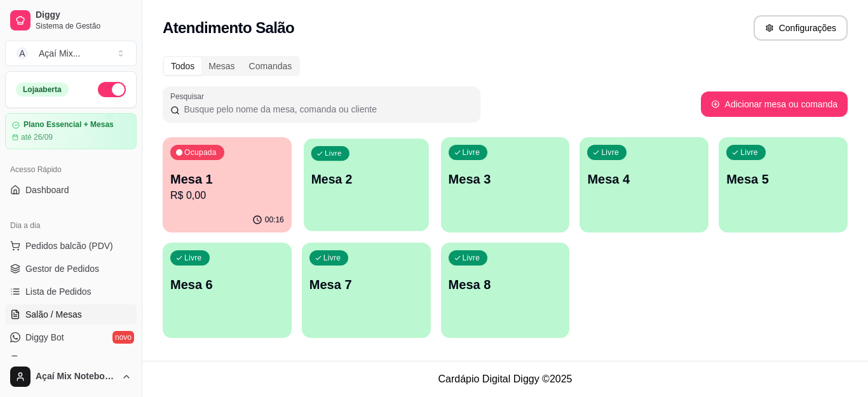
click at [367, 184] on p "Mesa 2" at bounding box center [366, 179] width 110 height 17
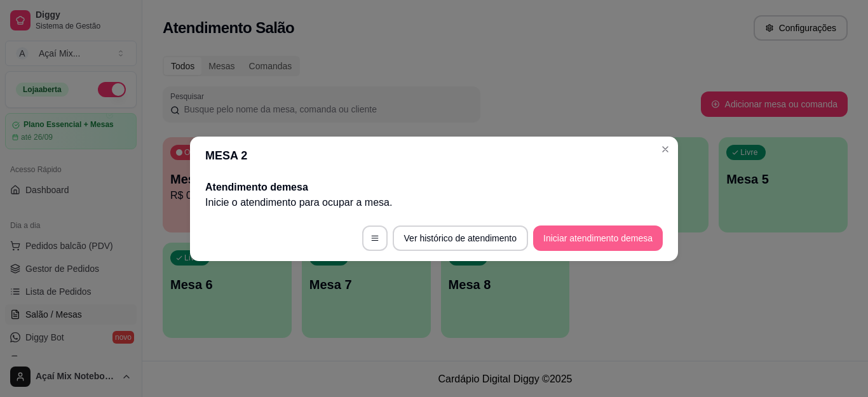
click at [629, 248] on button "Iniciar atendimento de mesa" at bounding box center [598, 238] width 130 height 25
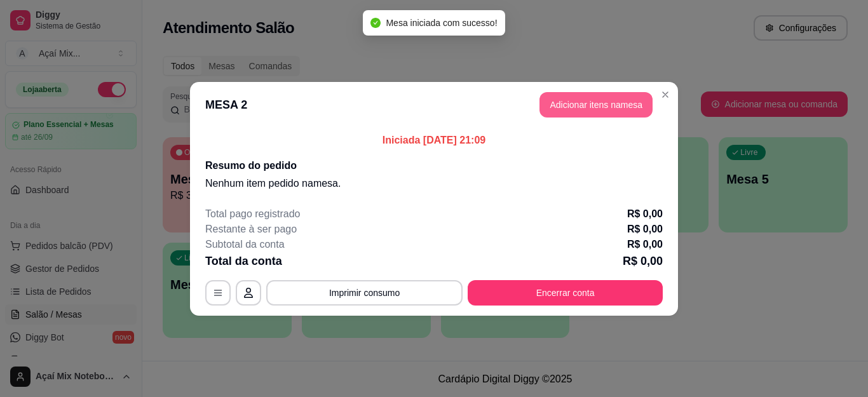
click at [585, 97] on button "Adicionar itens na mesa" at bounding box center [596, 104] width 113 height 25
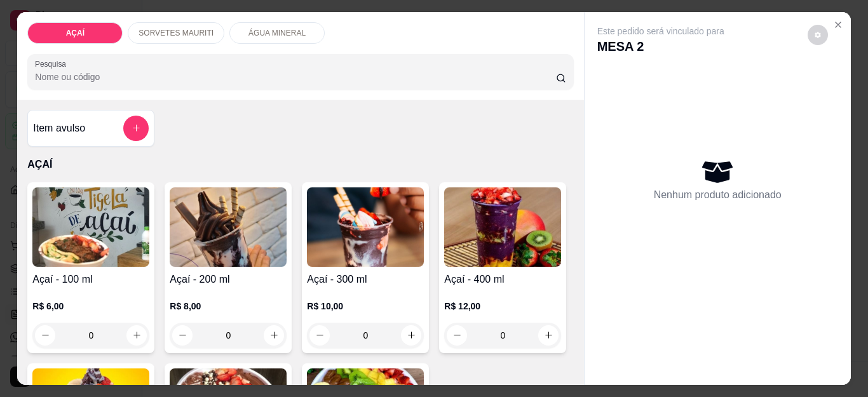
click at [356, 292] on div "R$ 10,00 0" at bounding box center [365, 317] width 117 height 61
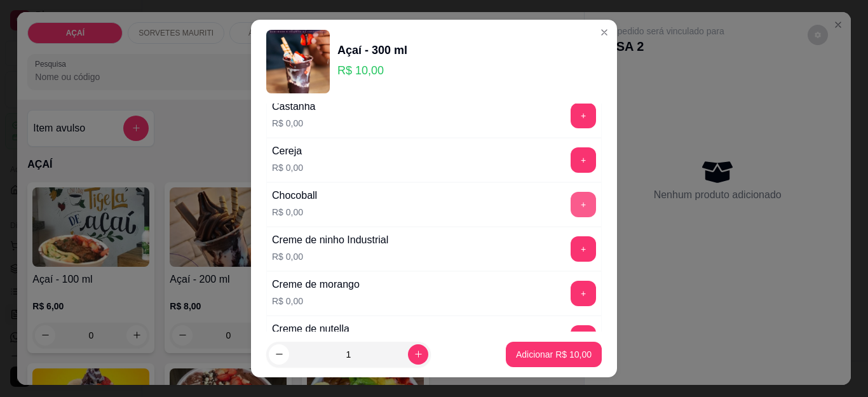
scroll to position [254, 0]
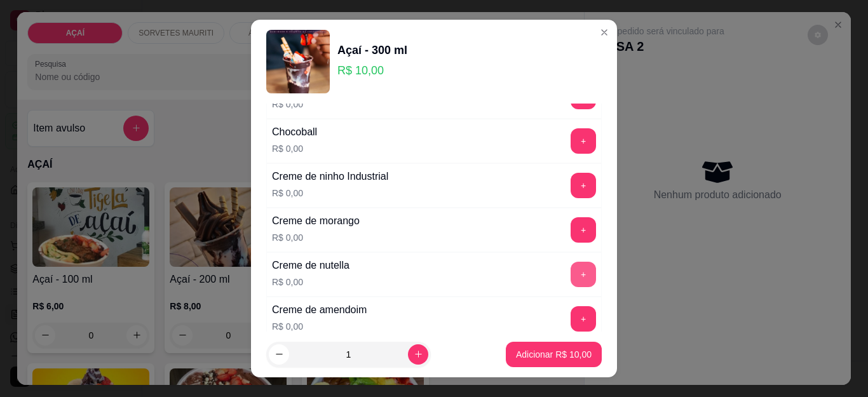
click at [571, 275] on button "+" at bounding box center [583, 274] width 25 height 25
click at [571, 218] on button "+" at bounding box center [583, 230] width 25 height 25
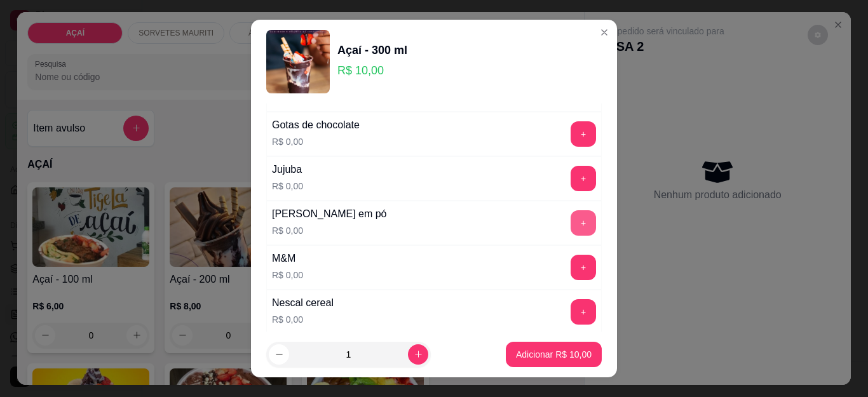
scroll to position [1208, 0]
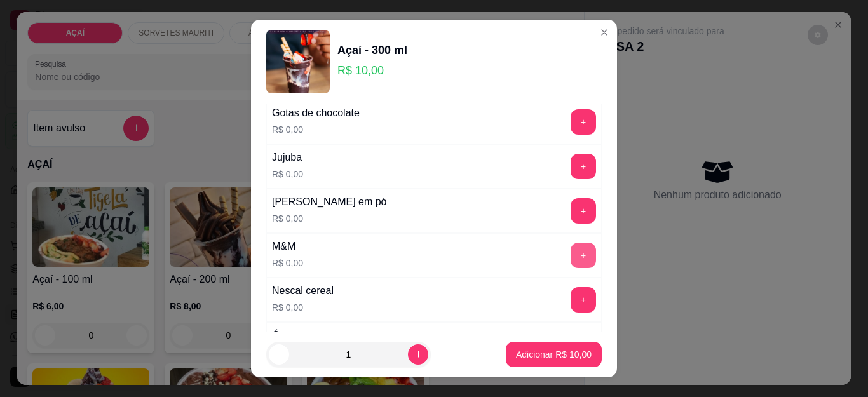
click at [571, 256] on button "+" at bounding box center [583, 255] width 25 height 25
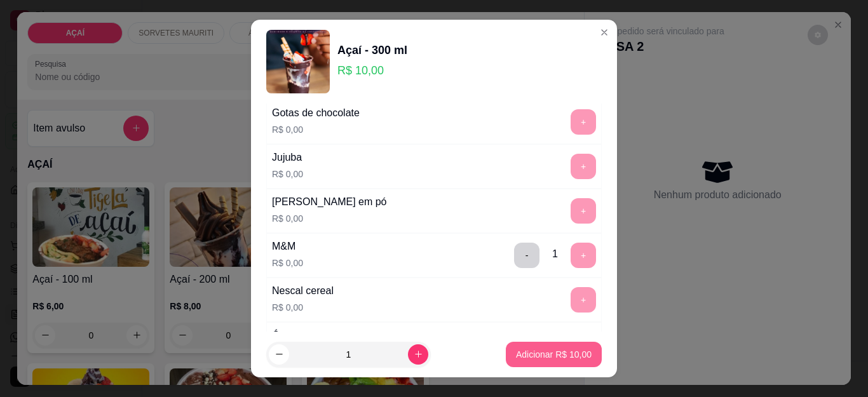
click at [552, 353] on p "Adicionar R$ 10,00" at bounding box center [554, 354] width 76 height 13
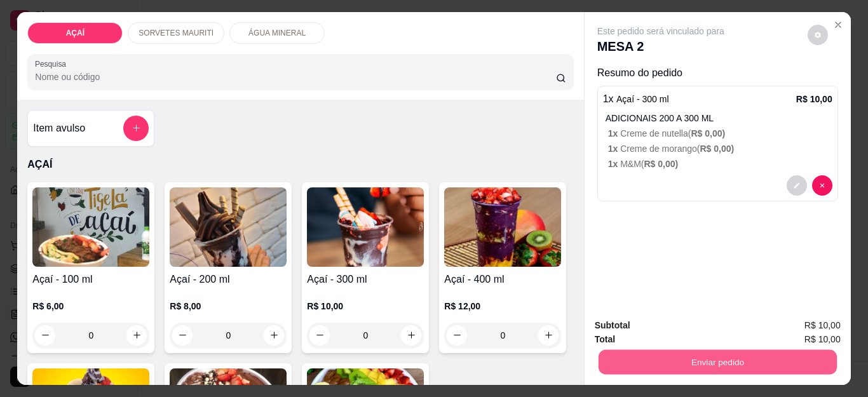
click at [644, 355] on button "Enviar pedido" at bounding box center [717, 362] width 238 height 25
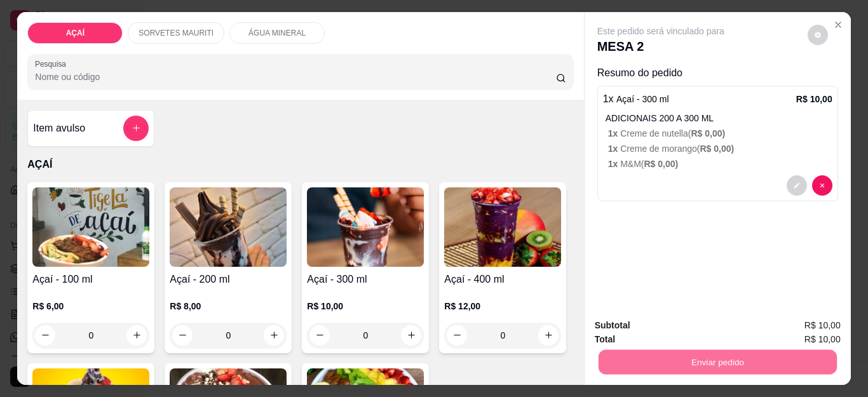
click at [652, 317] on button "Não registrar e enviar pedido" at bounding box center [675, 325] width 128 height 24
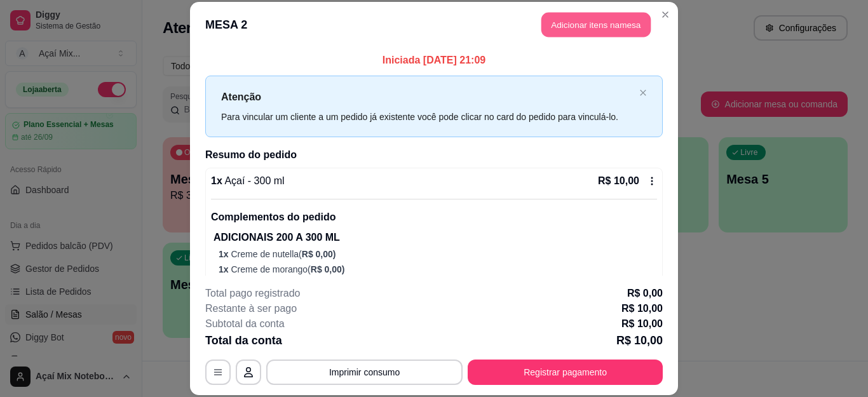
click at [569, 27] on button "Adicionar itens na mesa" at bounding box center [596, 25] width 109 height 25
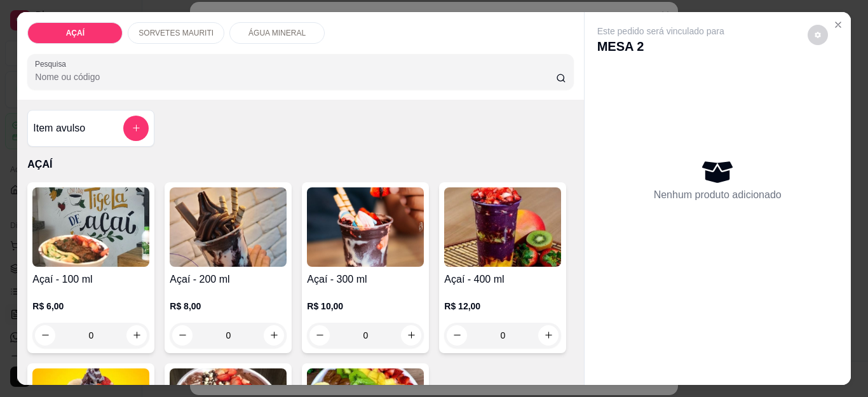
scroll to position [127, 0]
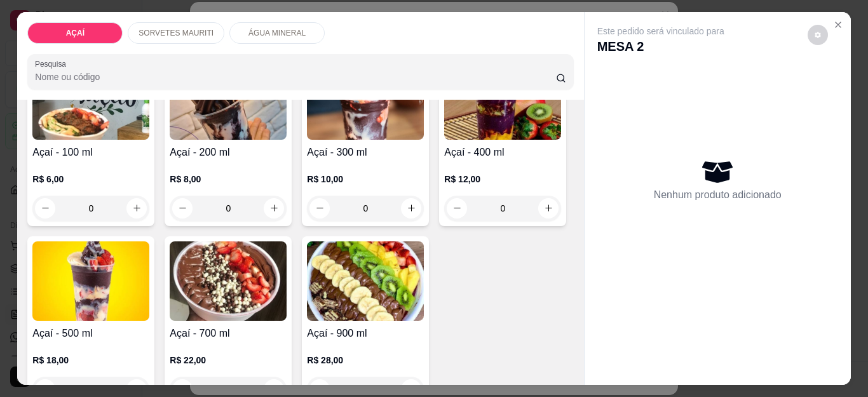
click at [444, 140] on img at bounding box center [502, 99] width 117 height 79
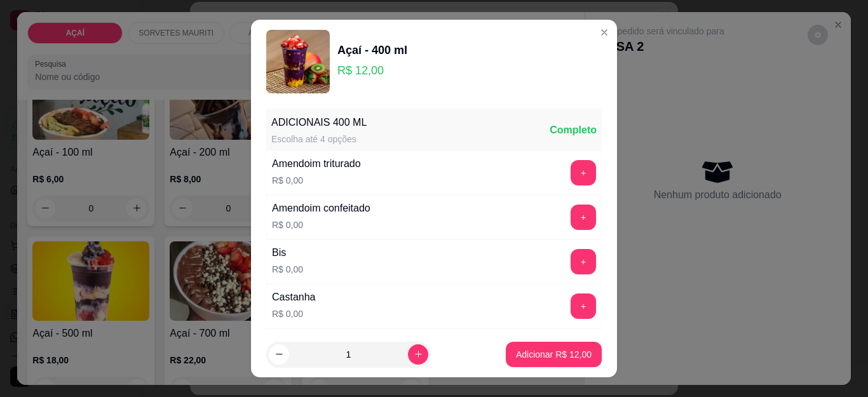
scroll to position [64, 0]
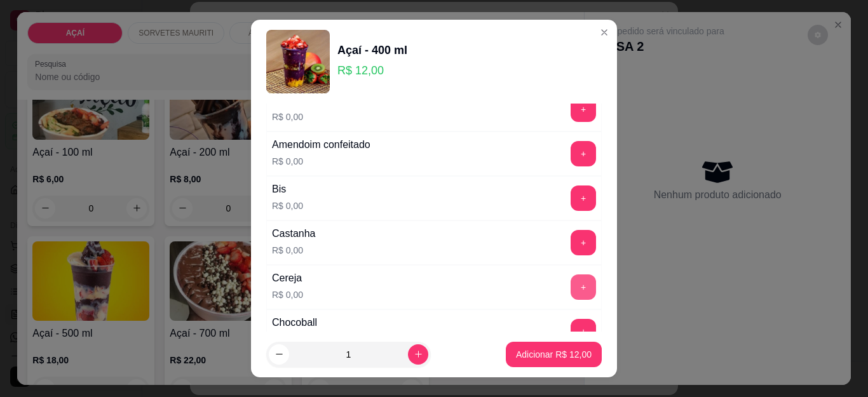
click at [571, 290] on button "+" at bounding box center [583, 287] width 25 height 25
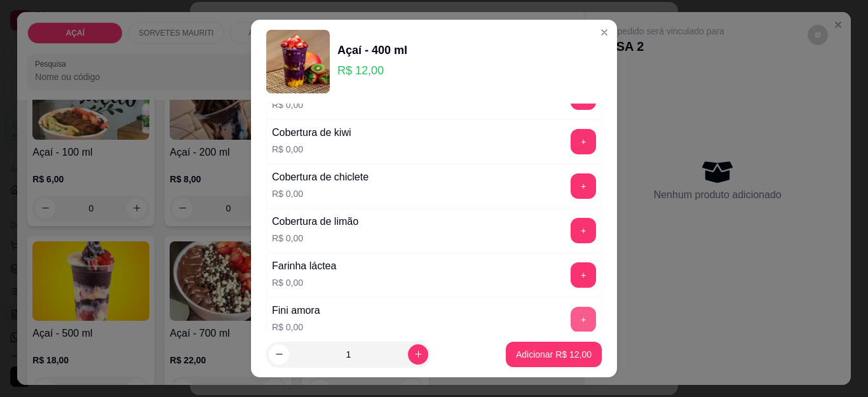
scroll to position [763, 0]
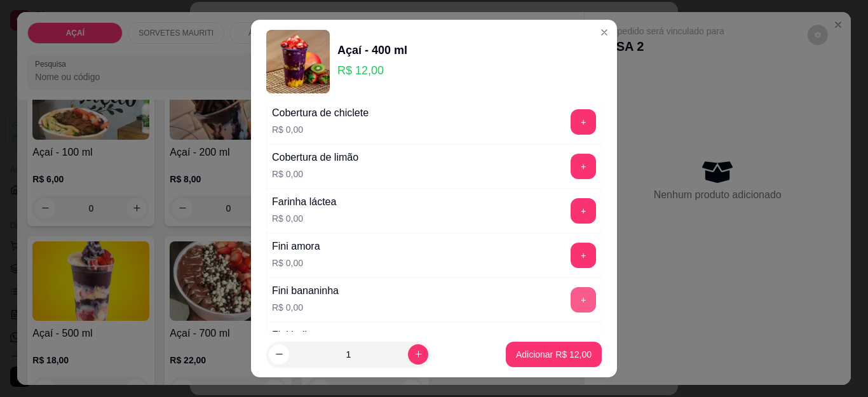
click at [571, 294] on button "+" at bounding box center [583, 299] width 25 height 25
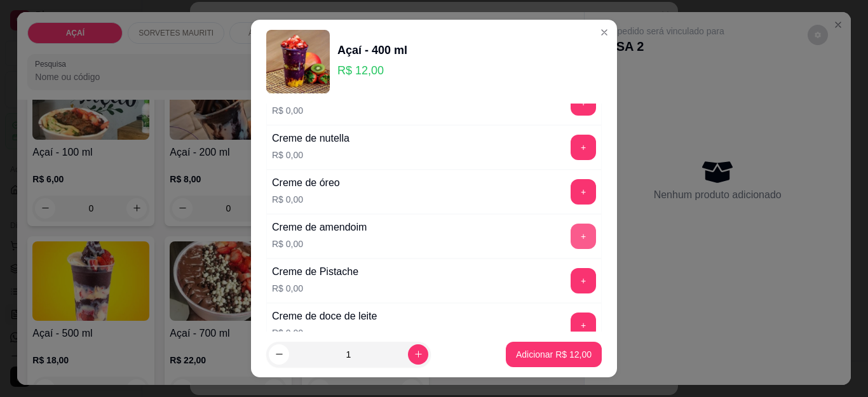
scroll to position [318, 0]
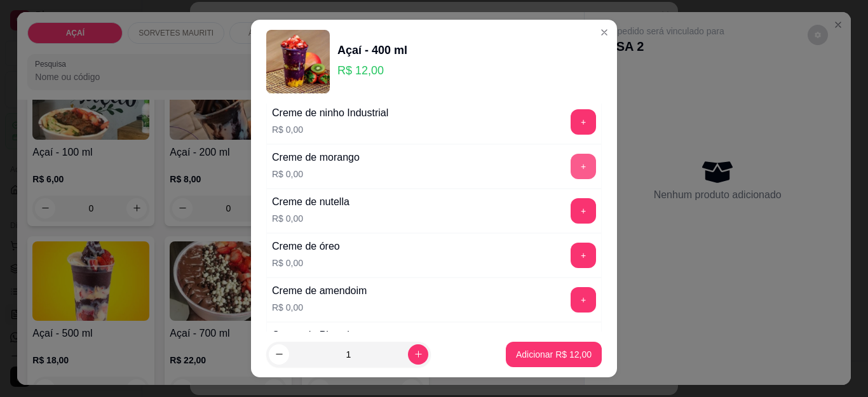
click at [571, 172] on button "+" at bounding box center [583, 166] width 25 height 25
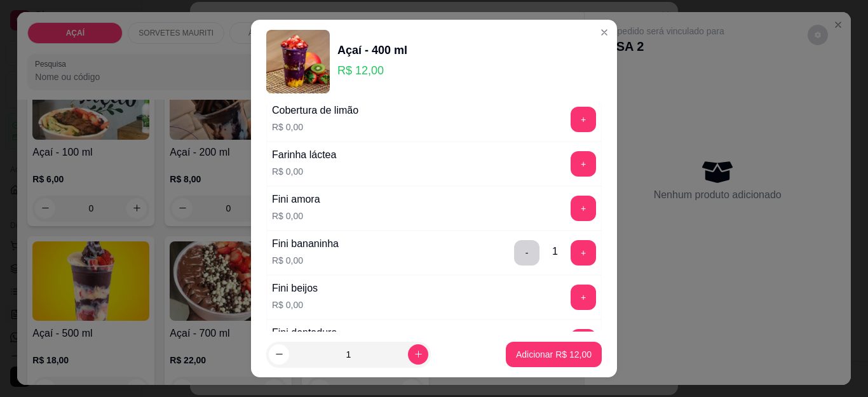
scroll to position [763, 0]
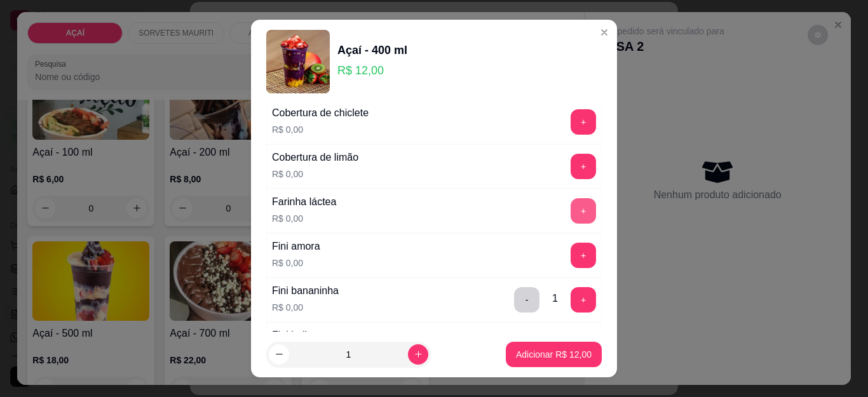
click at [571, 216] on button "+" at bounding box center [583, 210] width 25 height 25
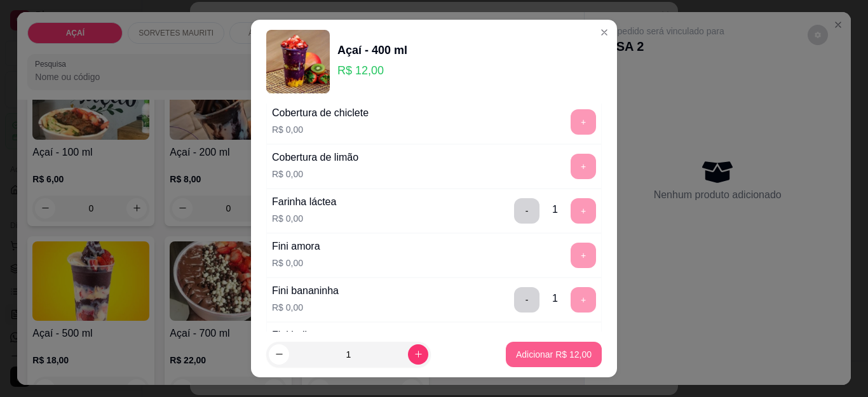
click at [518, 359] on p "Adicionar R$ 12,00" at bounding box center [554, 354] width 76 height 13
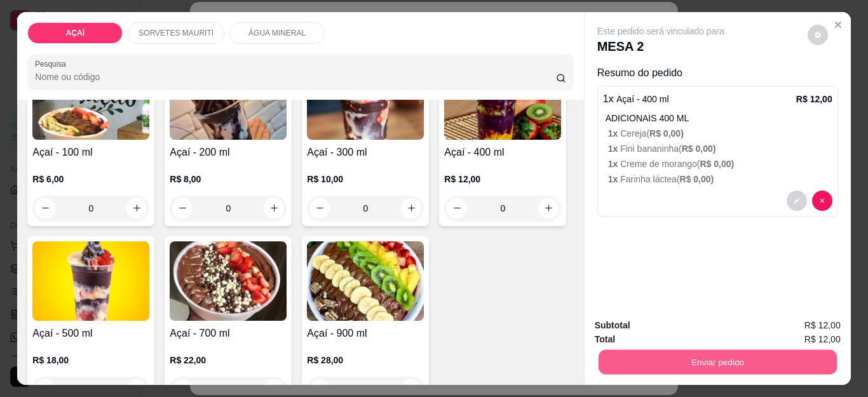
click at [681, 363] on button "Enviar pedido" at bounding box center [717, 362] width 238 height 25
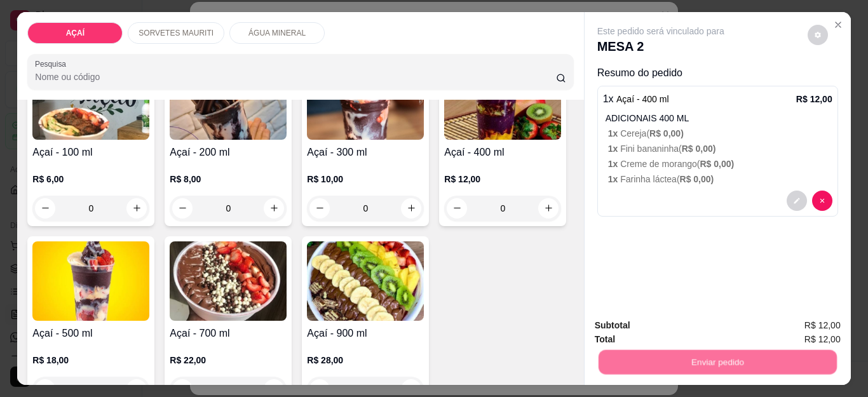
click at [683, 319] on button "Não registrar e enviar pedido" at bounding box center [675, 325] width 128 height 24
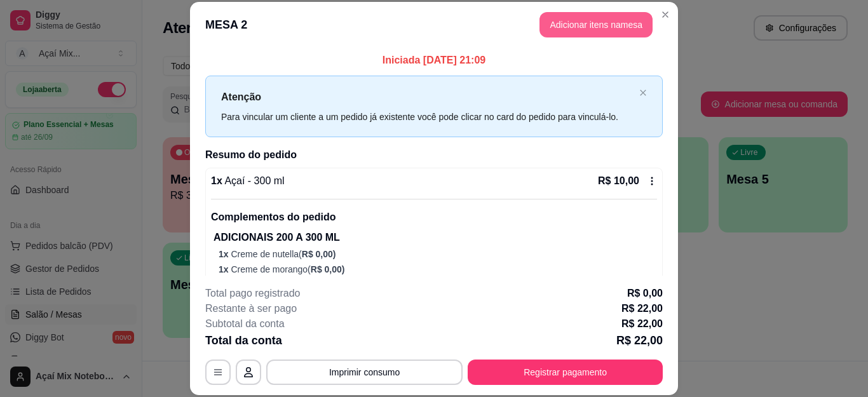
click at [592, 31] on button "Adicionar itens na mesa" at bounding box center [596, 24] width 113 height 25
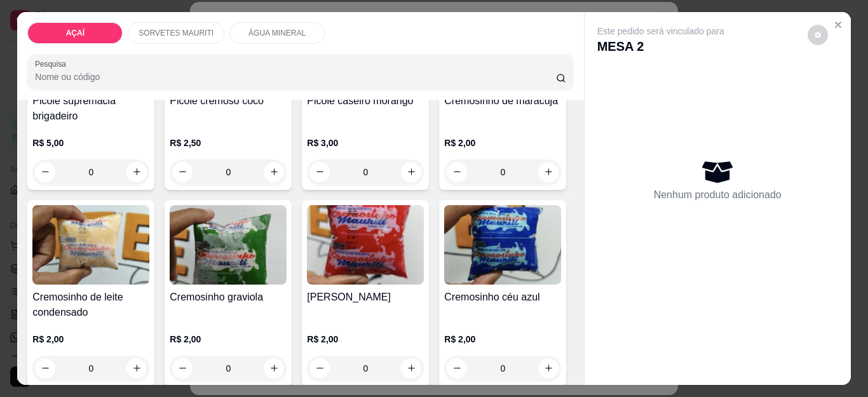
scroll to position [890, 0]
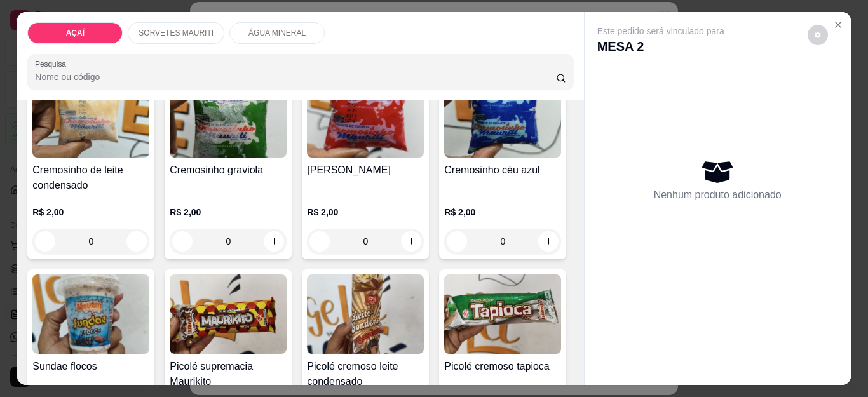
click at [140, 49] on icon "increase-product-quantity" at bounding box center [136, 45] width 7 height 7
type input "1"
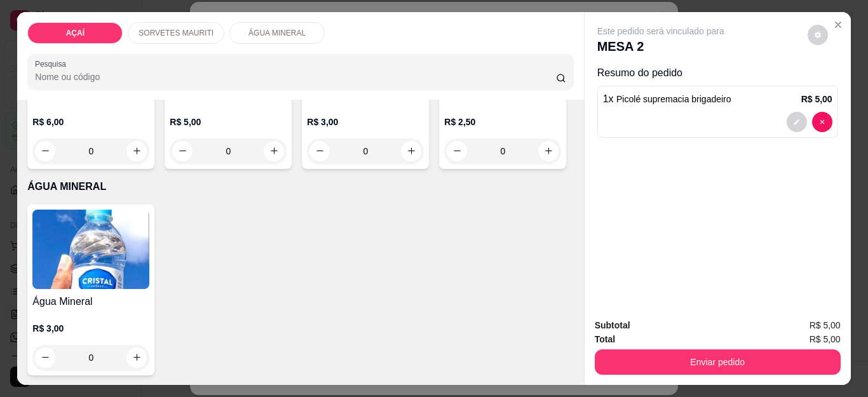
scroll to position [1653, 0]
click at [544, 156] on icon "increase-product-quantity" at bounding box center [549, 151] width 10 height 10
type input "1"
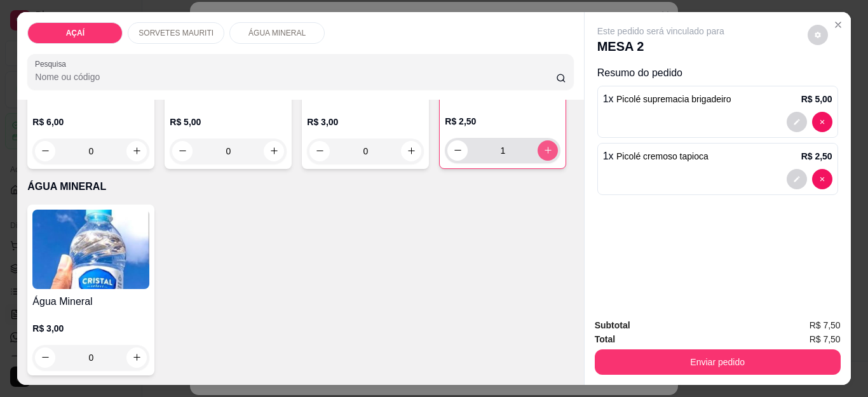
scroll to position [1653, 0]
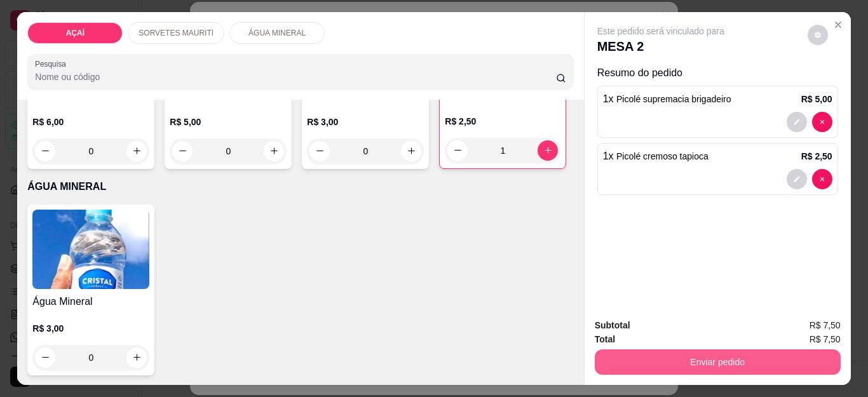
click at [761, 350] on button "Enviar pedido" at bounding box center [718, 362] width 246 height 25
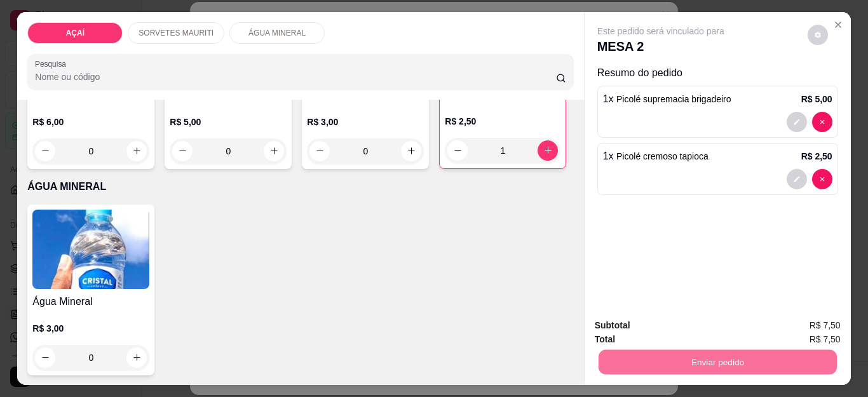
click at [720, 325] on button "Não registrar e enviar pedido" at bounding box center [675, 326] width 128 height 24
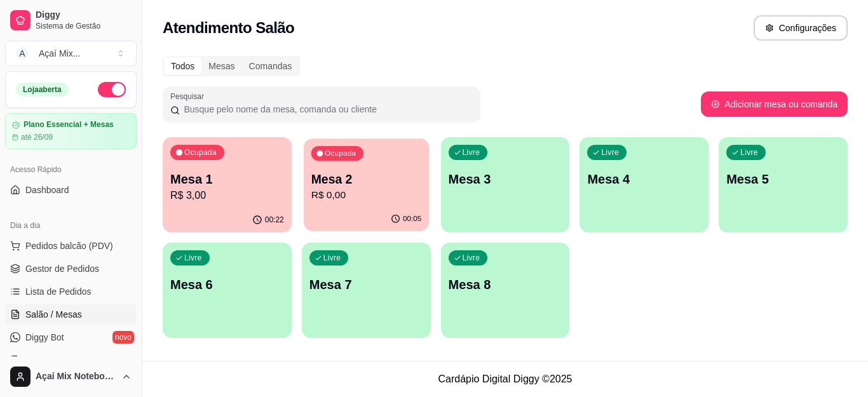
click at [328, 217] on div "00:05" at bounding box center [366, 219] width 125 height 24
click at [411, 201] on p "R$ 29,50" at bounding box center [366, 195] width 110 height 15
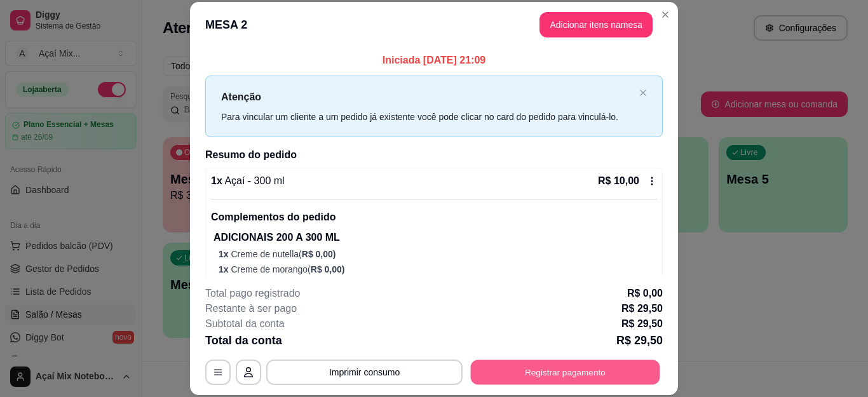
click at [538, 374] on button "Registrar pagamento" at bounding box center [565, 372] width 189 height 25
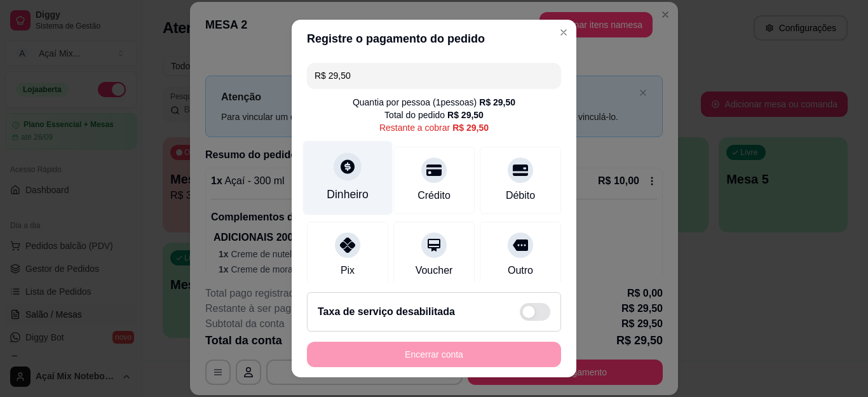
click at [347, 191] on div "Dinheiro" at bounding box center [348, 194] width 42 height 17
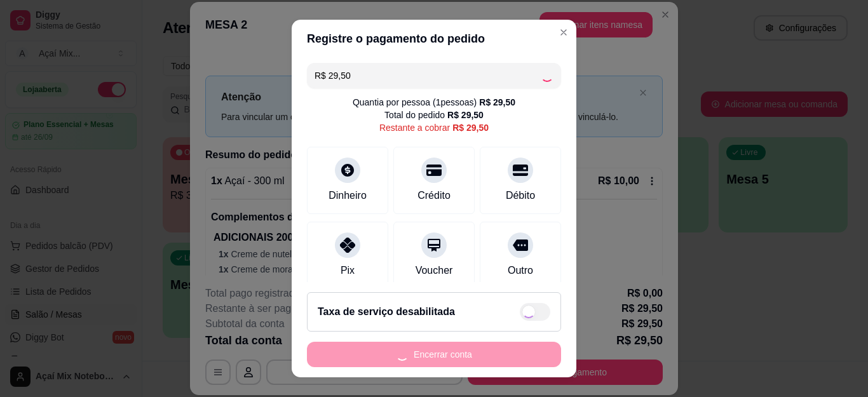
click at [486, 354] on div "Encerrar conta" at bounding box center [434, 354] width 254 height 25
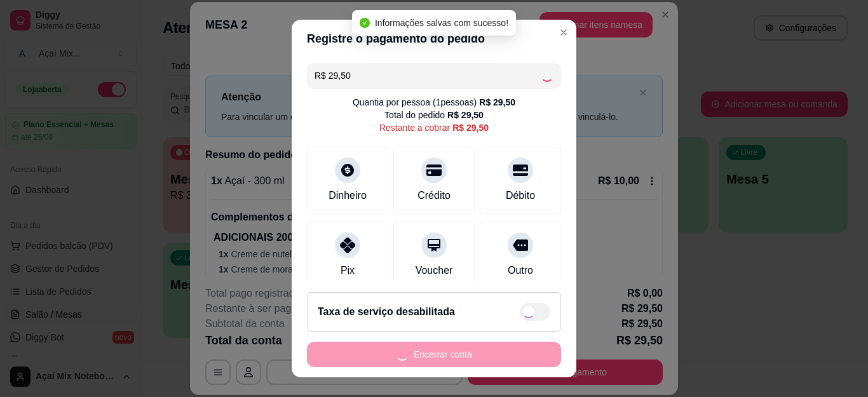
type input "R$ 0,00"
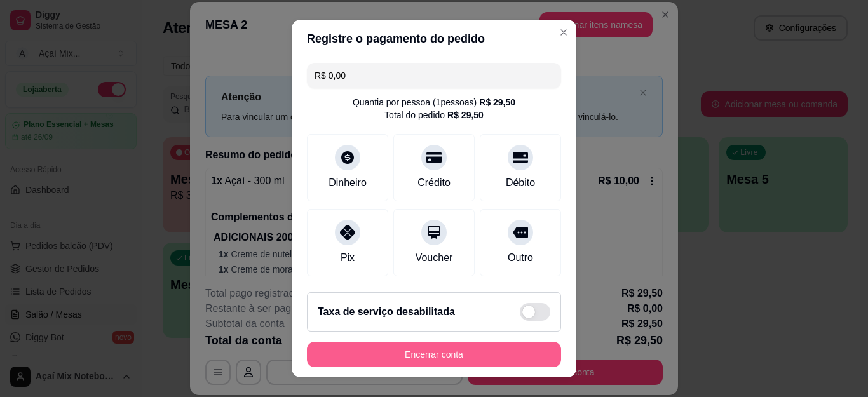
click at [485, 349] on button "Encerrar conta" at bounding box center [434, 354] width 254 height 25
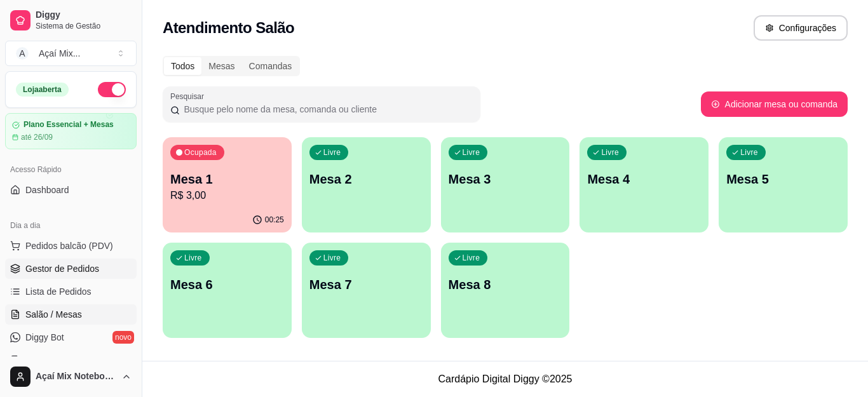
click at [68, 275] on span "Gestor de Pedidos" at bounding box center [62, 269] width 74 height 13
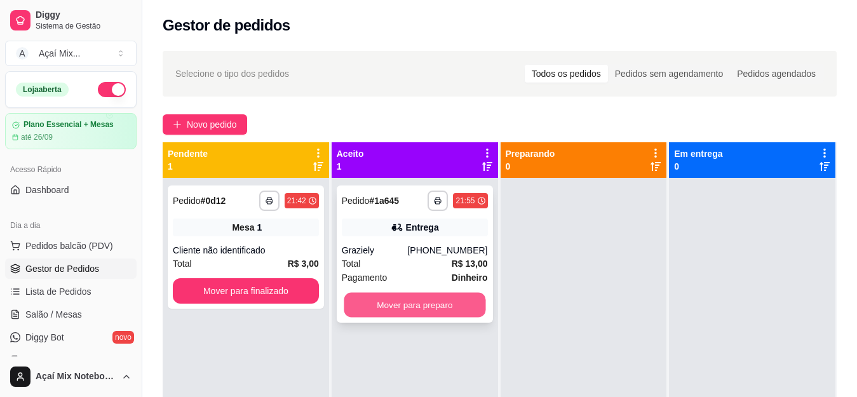
click at [400, 299] on button "Mover para preparo" at bounding box center [415, 305] width 142 height 25
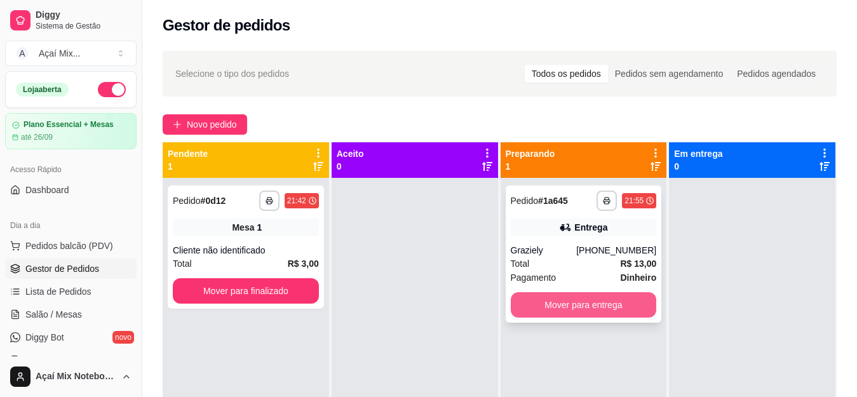
click at [602, 300] on button "Mover para entrega" at bounding box center [584, 304] width 146 height 25
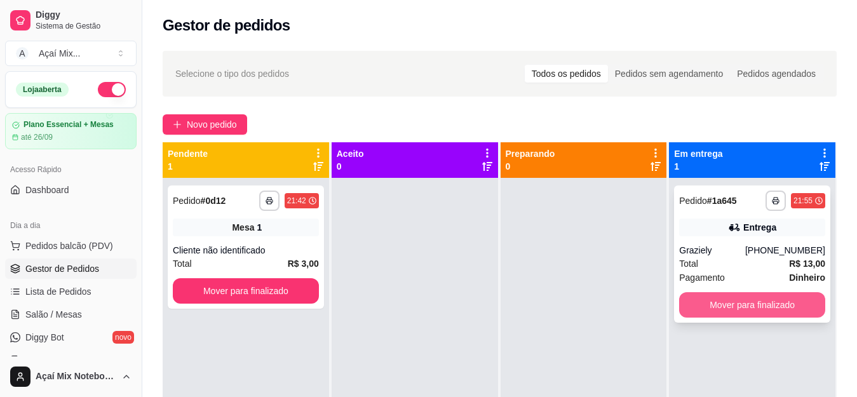
click at [717, 307] on button "Mover para finalizado" at bounding box center [753, 304] width 146 height 25
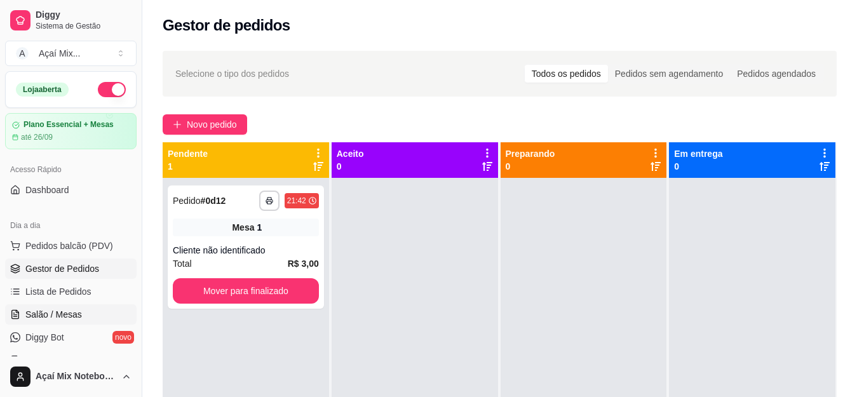
click at [69, 313] on span "Salão / Mesas" at bounding box center [53, 314] width 57 height 13
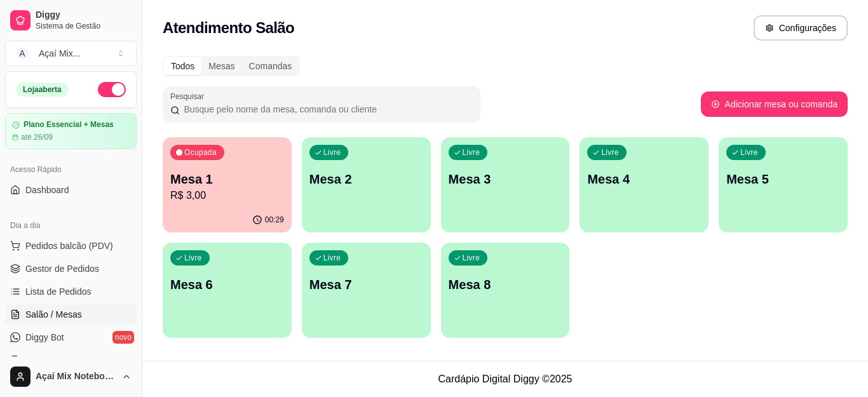
click at [624, 294] on div "Ocupada Mesa 1 R$ 3,00 00:29 Livre Mesa 2 Livre Mesa 3 Livre Mesa 4 Livre Mesa …" at bounding box center [505, 237] width 685 height 201
click at [376, 217] on div "Livre Mesa 2" at bounding box center [366, 177] width 129 height 80
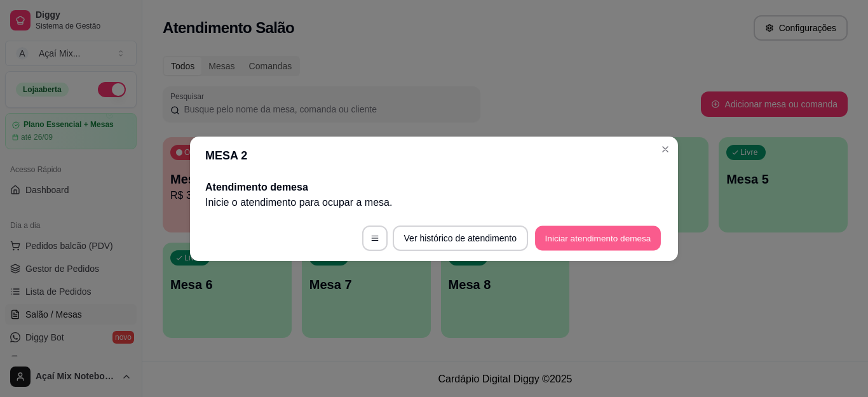
click at [621, 234] on button "Iniciar atendimento de mesa" at bounding box center [598, 238] width 126 height 25
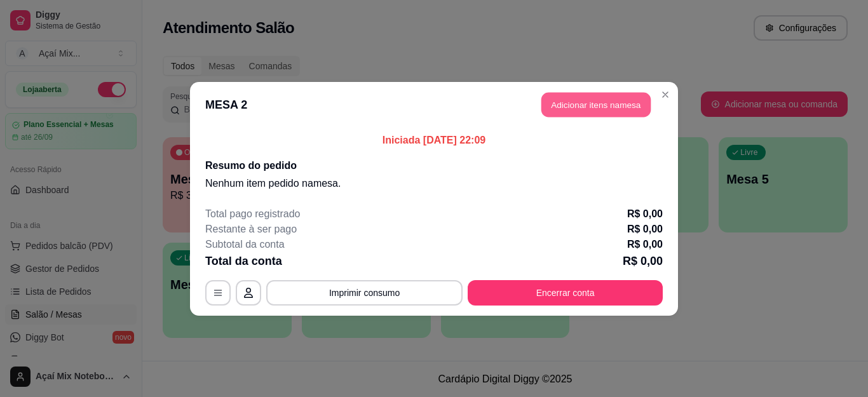
click at [568, 113] on button "Adicionar itens na mesa" at bounding box center [596, 104] width 109 height 25
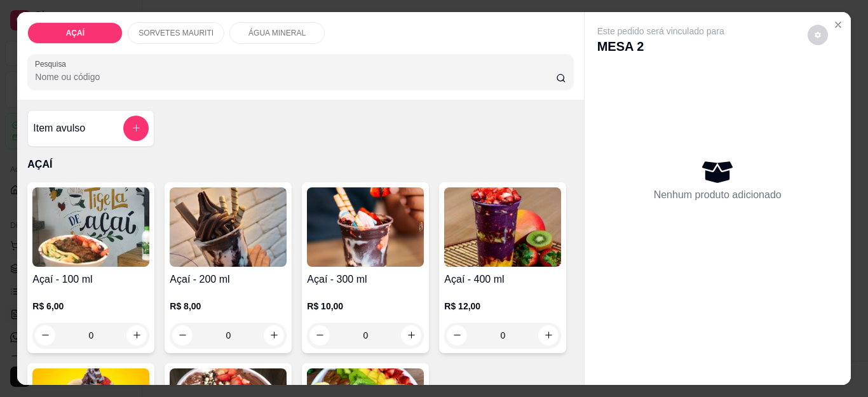
click at [563, 110] on div "Item avulso AÇAÍ Açaí - 100 ml R$ 6,00 0 Açaí - 200 ml R$ 8,00 0 Açaí - 300 ml …" at bounding box center [300, 243] width 566 height 286
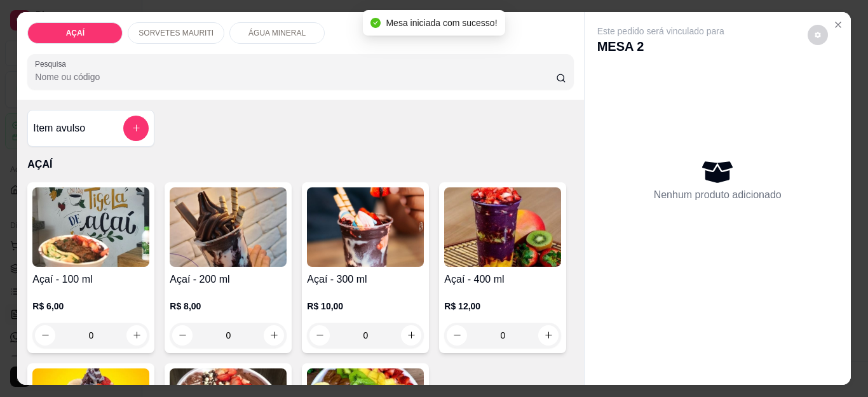
click at [157, 296] on div "Açaí - 100 ml R$ 6,00 0 Açaí - 200 ml R$ 8,00 0 Açaí - 300 ml R$ 10,00 0 Açaí -…" at bounding box center [300, 358] width 546 height 352
click at [181, 301] on p "R$ 8,00" at bounding box center [228, 306] width 117 height 13
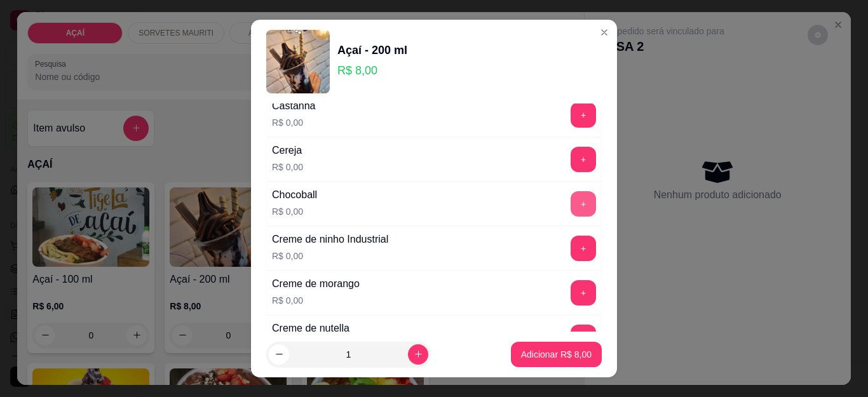
scroll to position [191, 0]
click at [571, 243] on button "+" at bounding box center [583, 248] width 25 height 25
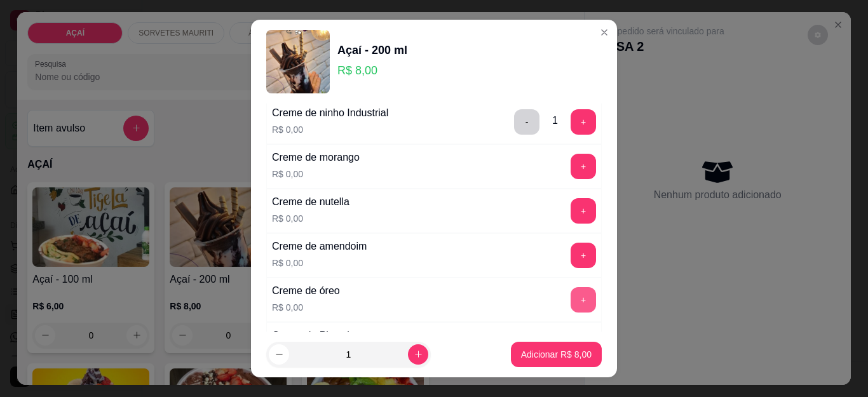
click at [571, 298] on button "+" at bounding box center [583, 299] width 25 height 25
click at [571, 169] on button "+" at bounding box center [583, 166] width 25 height 25
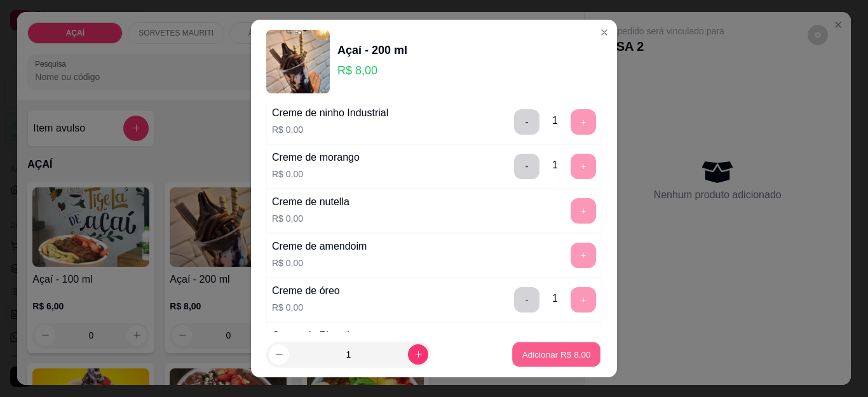
click at [525, 350] on p "Adicionar R$ 8,00" at bounding box center [556, 354] width 69 height 12
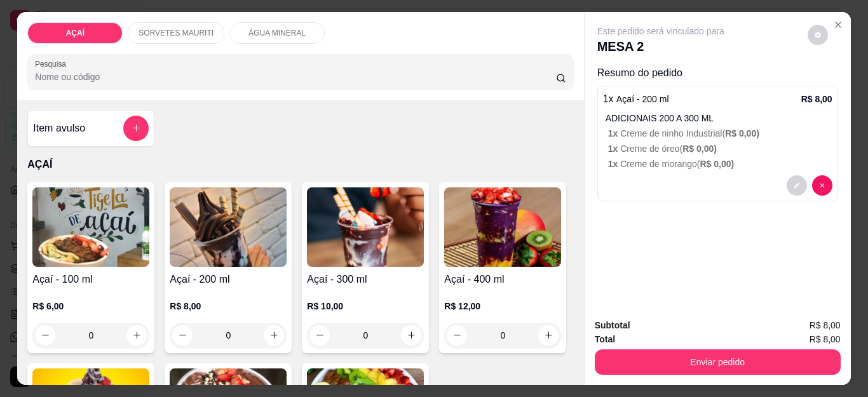
click at [252, 278] on h4 "Açaí - 200 ml" at bounding box center [228, 279] width 117 height 15
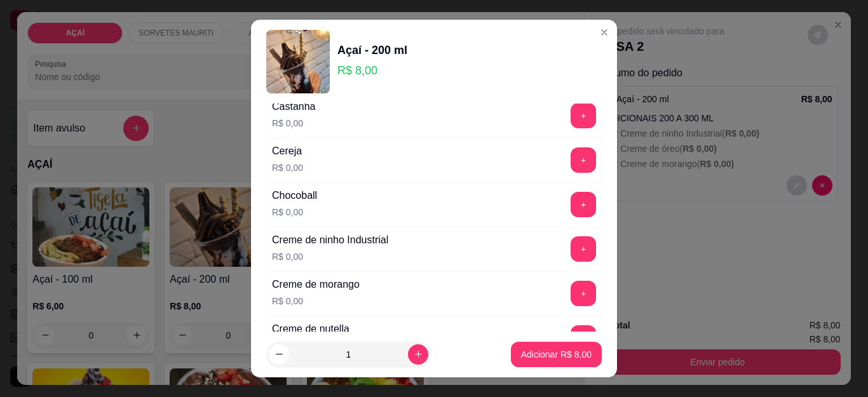
scroll to position [254, 0]
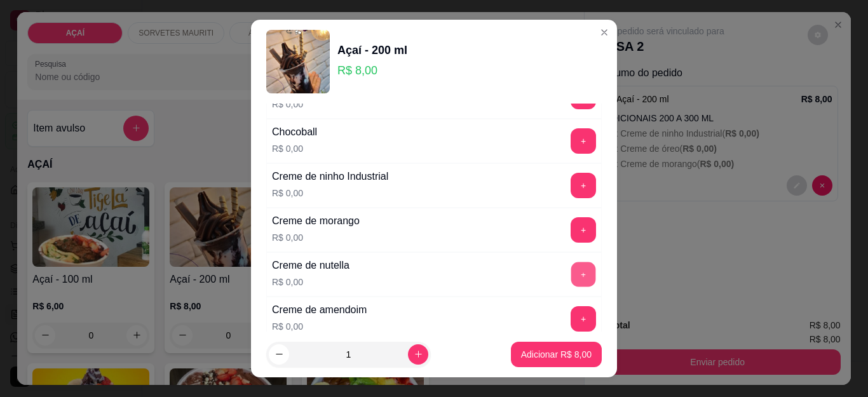
click at [571, 274] on button "+" at bounding box center [583, 275] width 25 height 25
click at [571, 191] on button "+" at bounding box center [583, 186] width 25 height 25
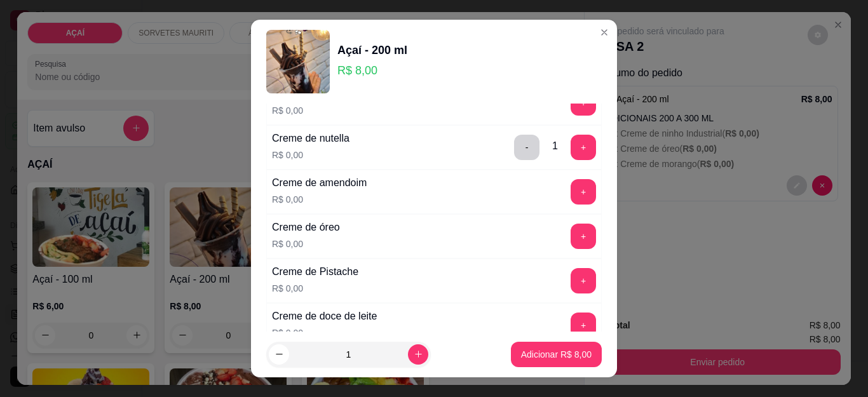
scroll to position [445, 0]
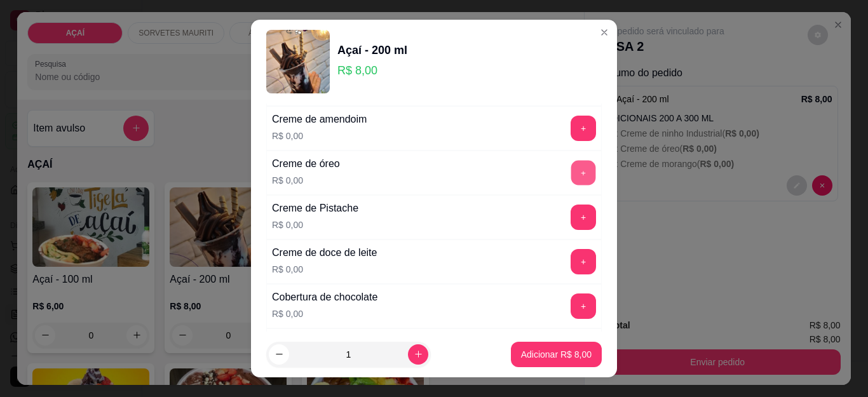
click at [571, 180] on button "+" at bounding box center [583, 173] width 25 height 25
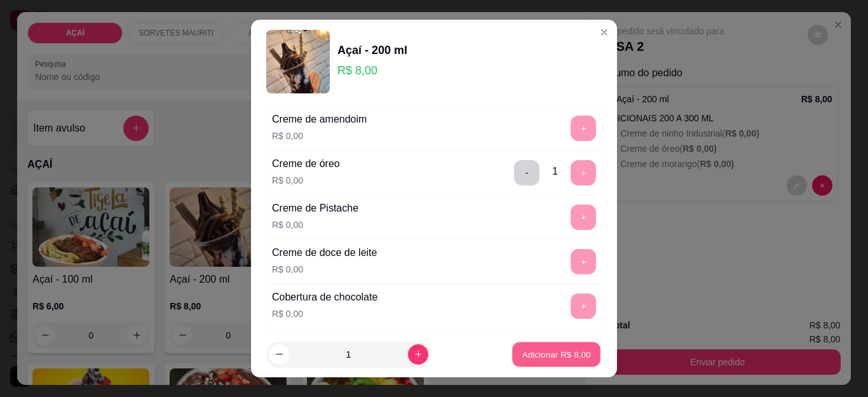
click at [560, 365] on button "Adicionar R$ 8,00" at bounding box center [556, 354] width 88 height 25
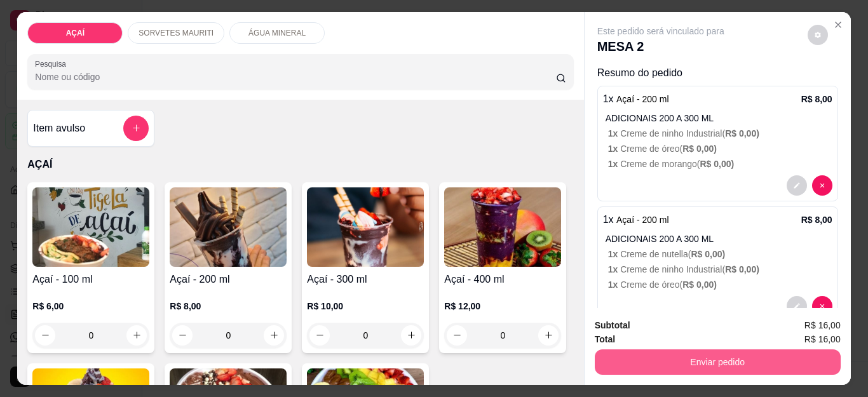
click at [609, 360] on button "Enviar pedido" at bounding box center [718, 362] width 246 height 25
click at [634, 331] on button "Não registrar e enviar pedido" at bounding box center [675, 326] width 132 height 24
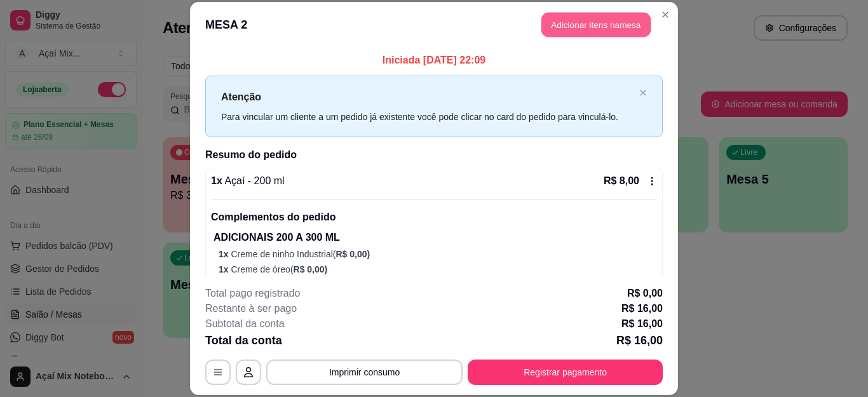
click at [624, 18] on button "Adicionar itens na mesa" at bounding box center [596, 25] width 109 height 25
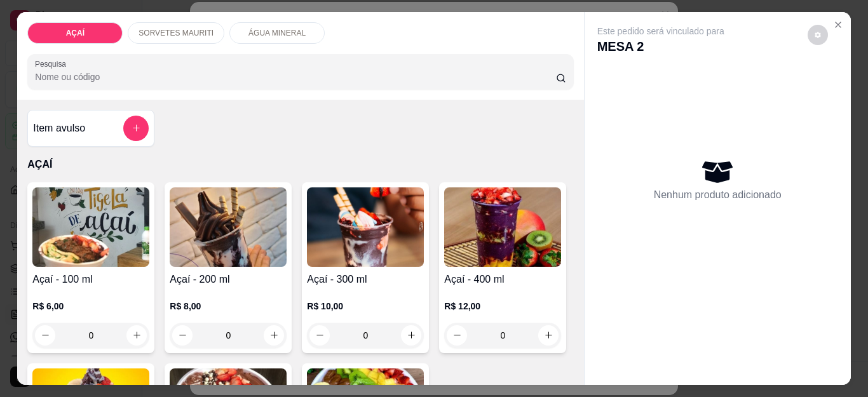
click at [97, 280] on h4 "Açaí - 100 ml" at bounding box center [90, 279] width 117 height 15
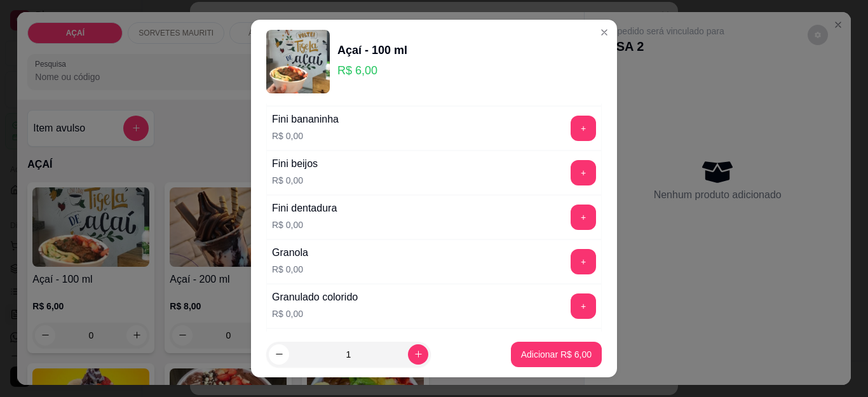
scroll to position [826, 0]
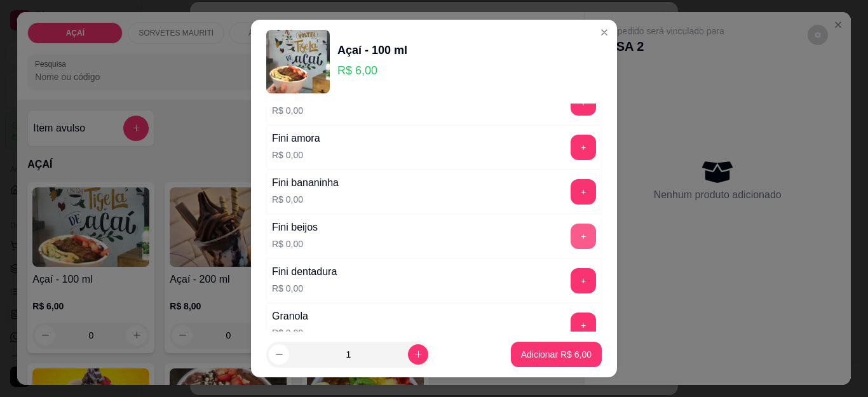
click at [571, 233] on button "+" at bounding box center [583, 236] width 25 height 25
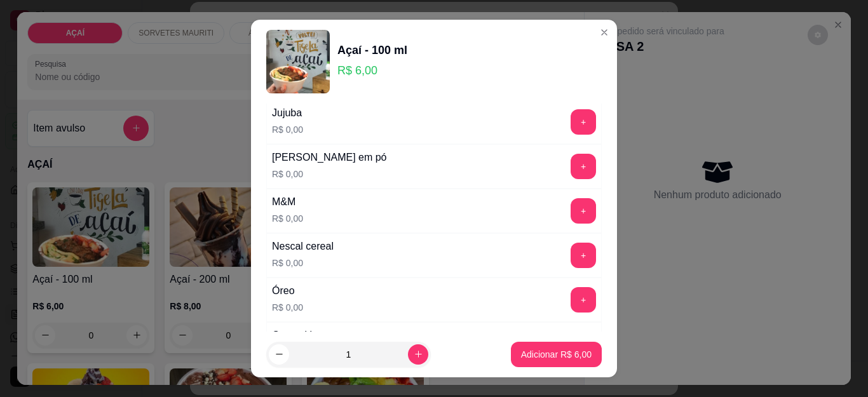
scroll to position [1271, 0]
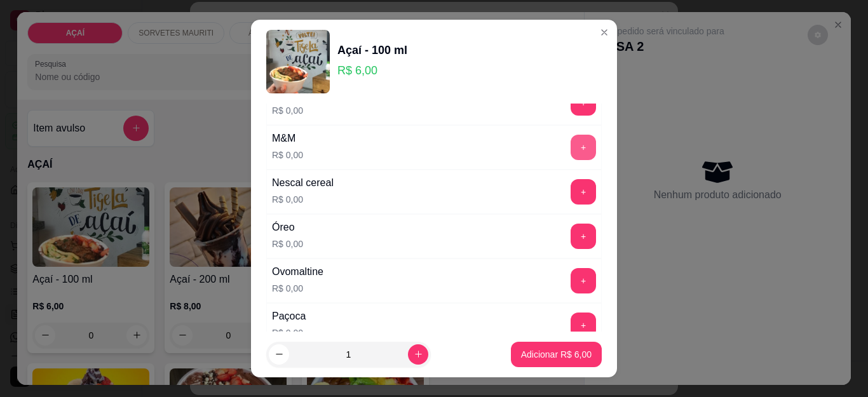
click at [571, 145] on button "+" at bounding box center [583, 147] width 25 height 25
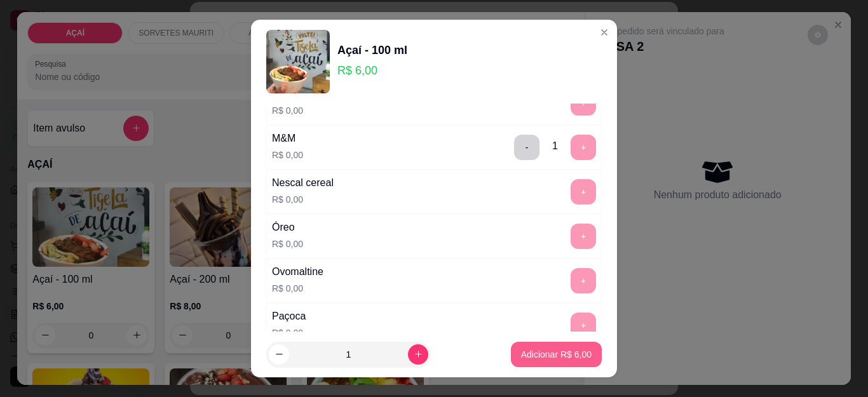
click at [537, 348] on button "Adicionar R$ 6,00" at bounding box center [556, 354] width 91 height 25
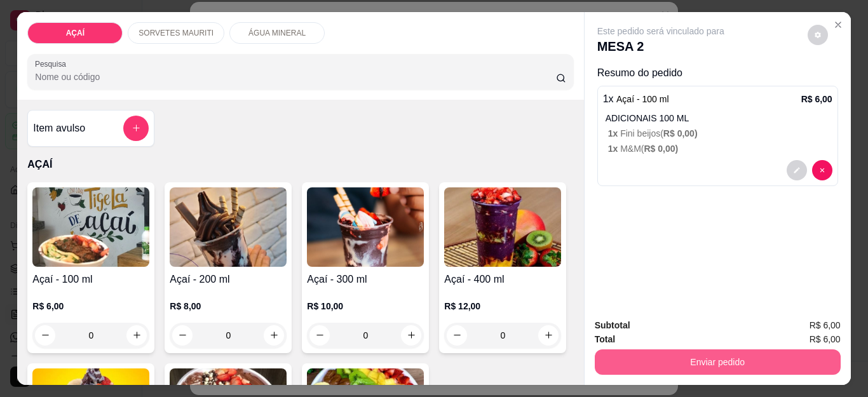
click at [676, 351] on button "Enviar pedido" at bounding box center [718, 362] width 246 height 25
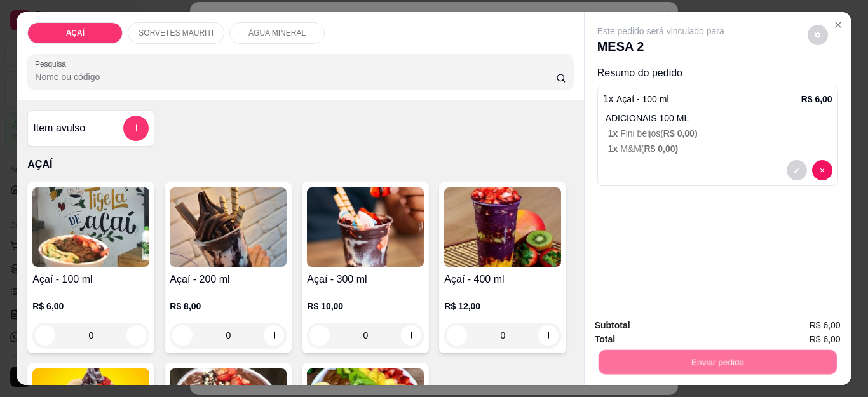
click at [686, 323] on button "Não registrar e enviar pedido" at bounding box center [675, 325] width 128 height 24
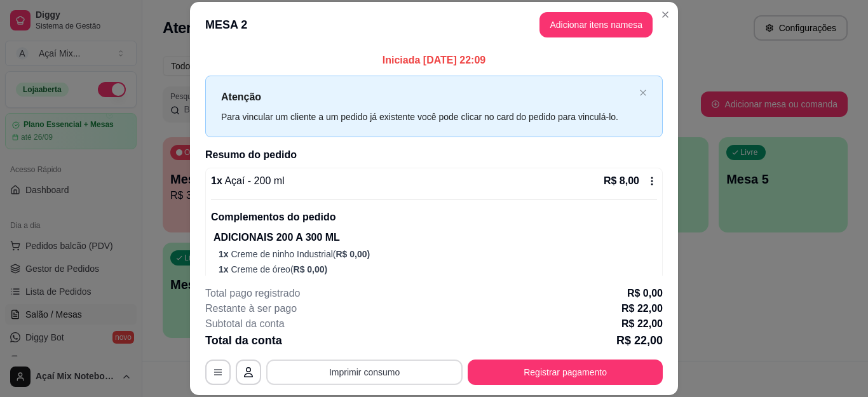
click at [399, 374] on button "Imprimir consumo" at bounding box center [364, 372] width 196 height 25
click at [388, 346] on button "Impressora" at bounding box center [363, 343] width 92 height 20
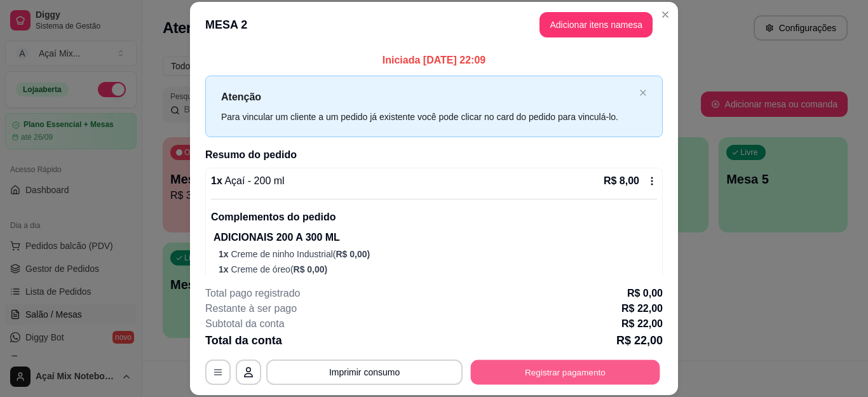
click at [485, 362] on button "Registrar pagamento" at bounding box center [565, 372] width 189 height 25
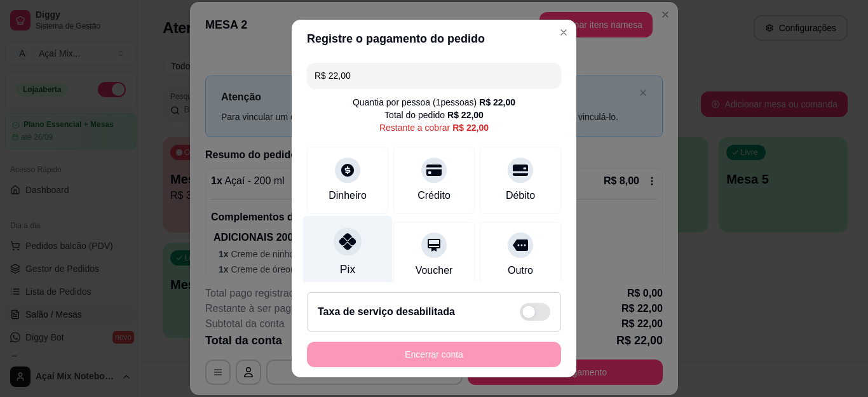
click at [354, 249] on div "Pix" at bounding box center [348, 253] width 90 height 74
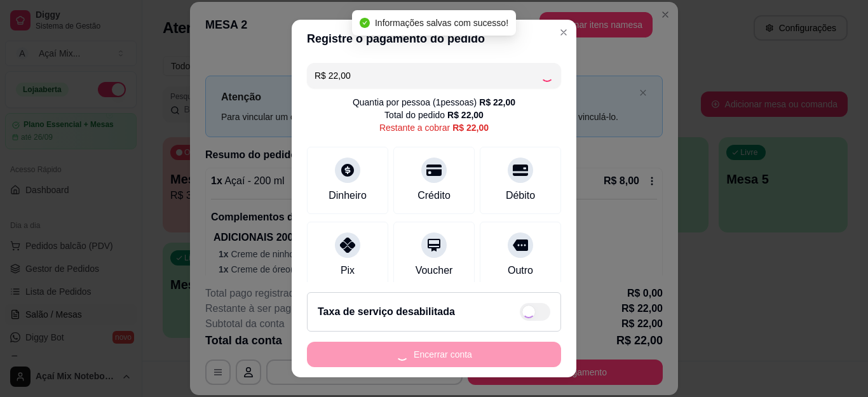
click at [494, 350] on div "Encerrar conta" at bounding box center [434, 354] width 254 height 25
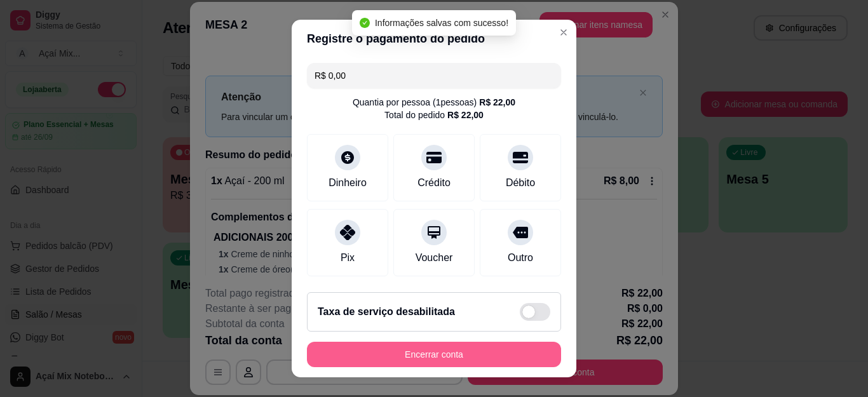
type input "R$ 0,00"
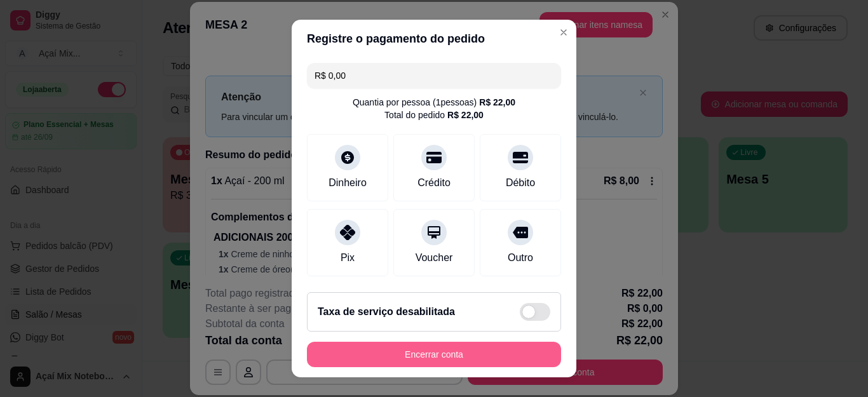
click at [495, 350] on button "Encerrar conta" at bounding box center [434, 354] width 254 height 25
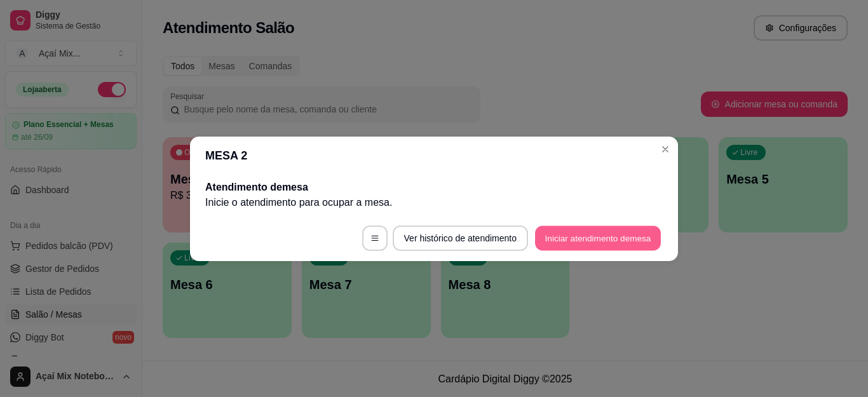
click at [588, 245] on button "Iniciar atendimento de mesa" at bounding box center [598, 238] width 126 height 25
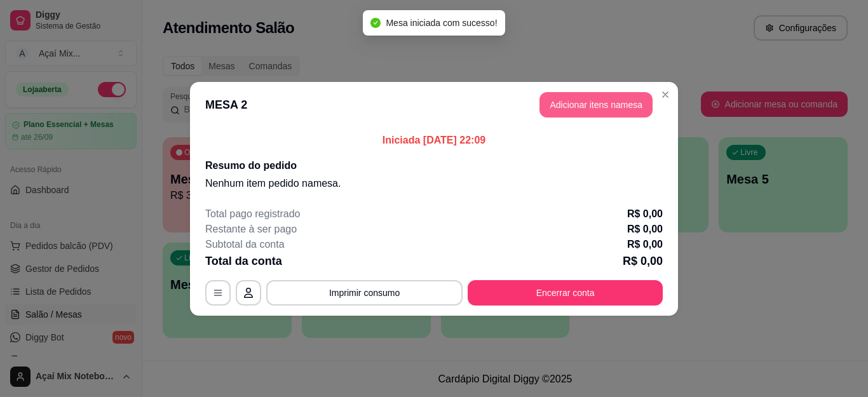
click at [636, 108] on button "Adicionar itens na mesa" at bounding box center [596, 104] width 113 height 25
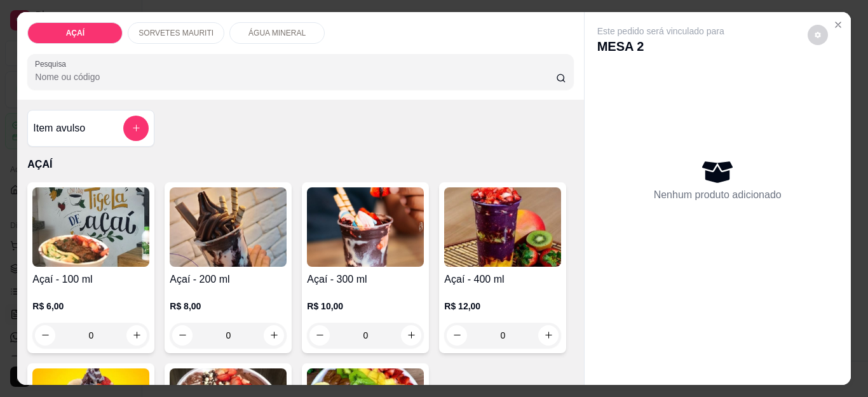
scroll to position [191, 0]
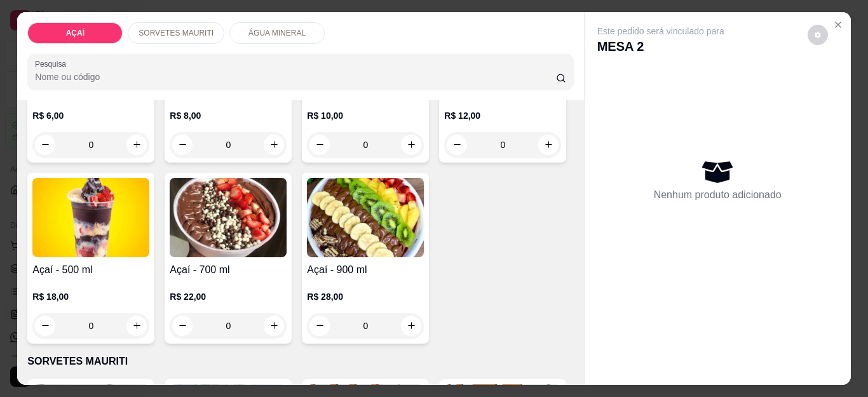
click at [149, 278] on div "R$ 18,00 0" at bounding box center [90, 308] width 117 height 61
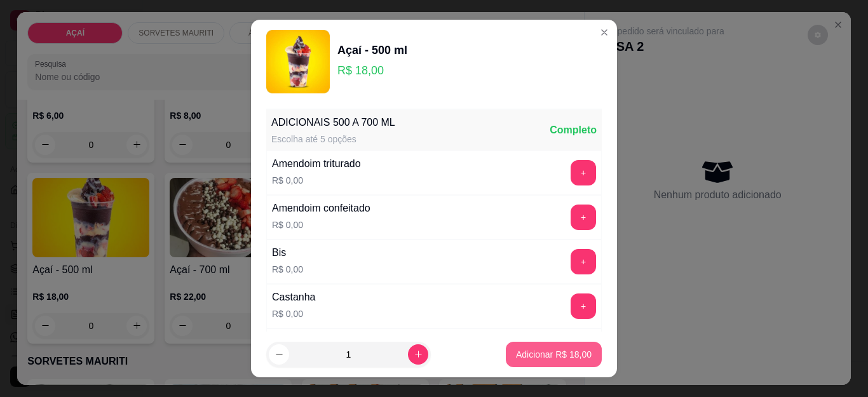
click at [556, 351] on p "Adicionar R$ 18,00" at bounding box center [554, 354] width 76 height 13
type input "1"
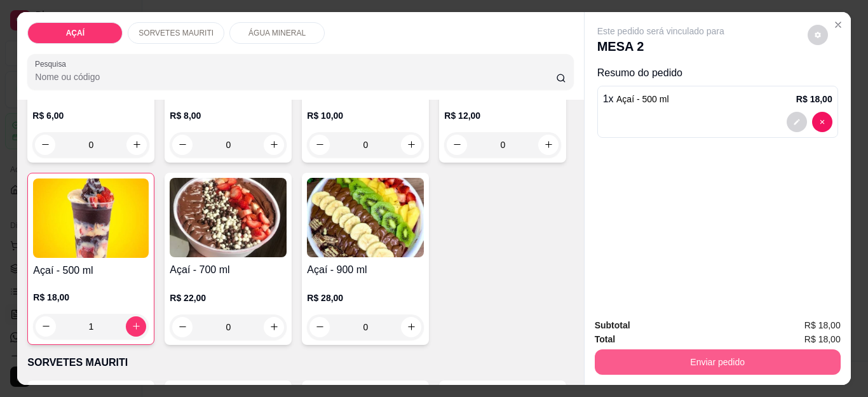
click at [630, 350] on button "Enviar pedido" at bounding box center [718, 362] width 246 height 25
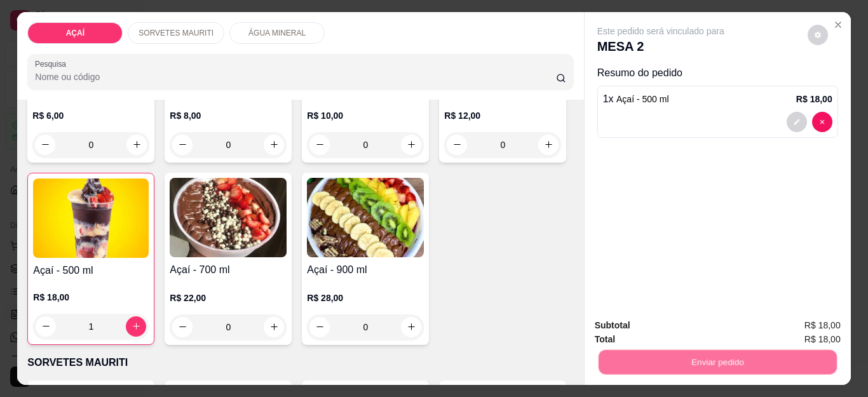
click at [635, 325] on button "Não registrar e enviar pedido" at bounding box center [675, 326] width 132 height 24
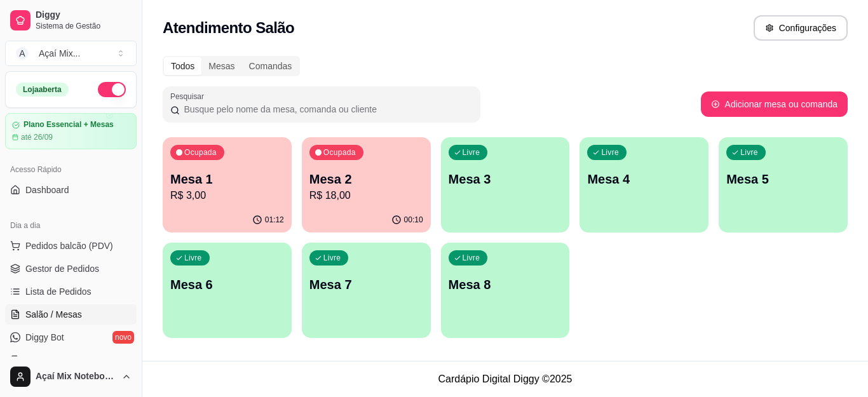
click at [392, 185] on p "Mesa 2" at bounding box center [367, 179] width 114 height 18
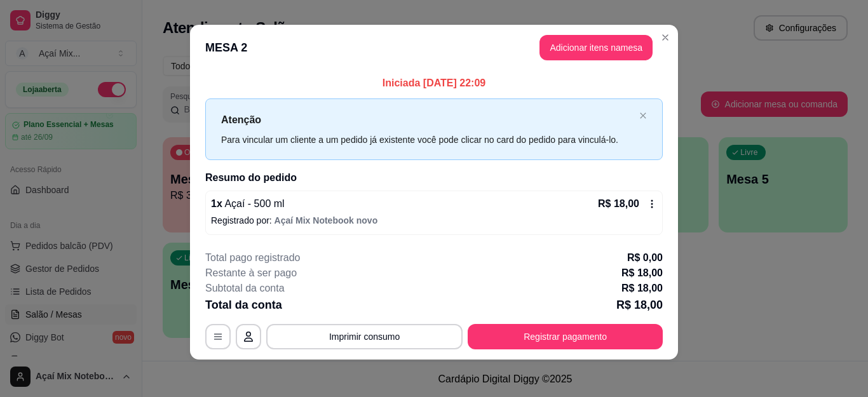
scroll to position [10, 0]
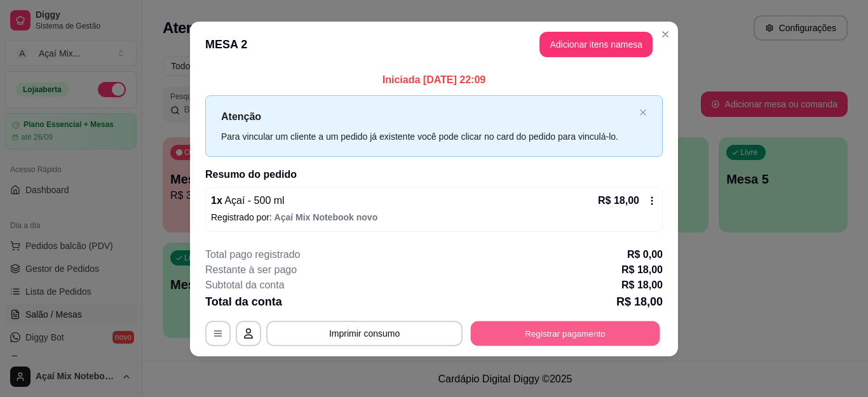
click at [549, 332] on button "Registrar pagamento" at bounding box center [565, 334] width 189 height 25
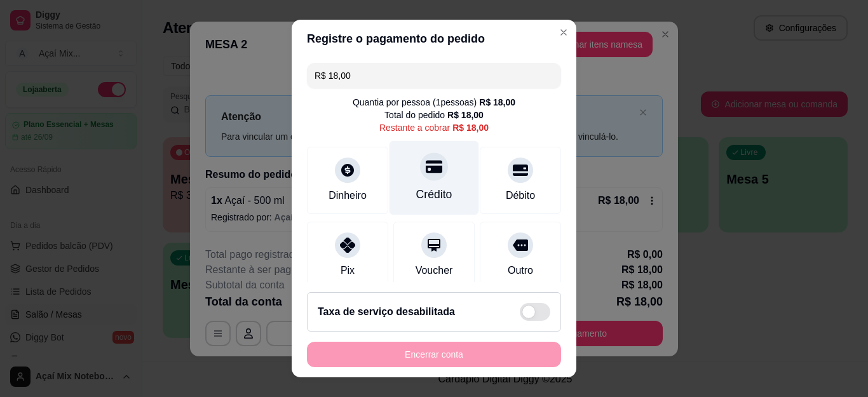
click at [418, 186] on div "Crédito" at bounding box center [435, 178] width 90 height 74
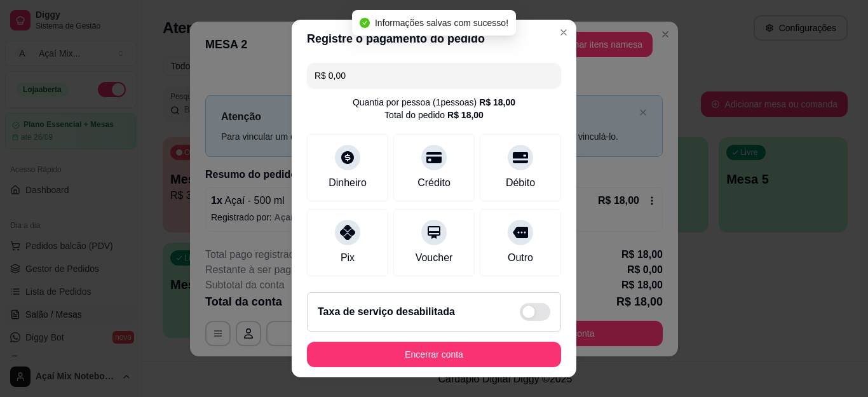
type input "R$ 0,00"
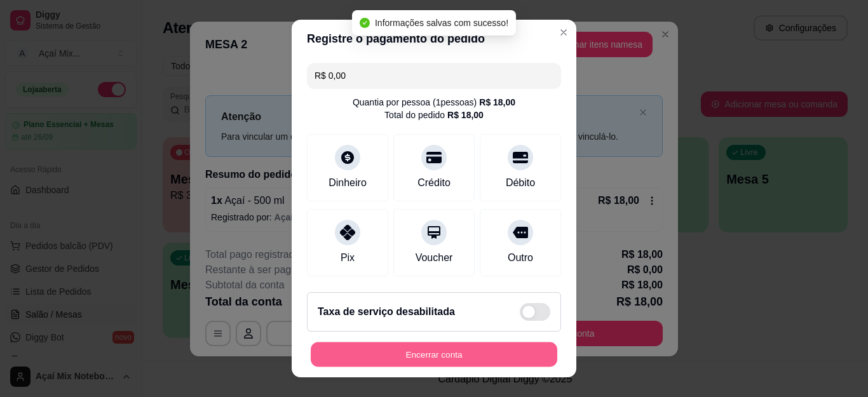
click at [431, 356] on button "Encerrar conta" at bounding box center [434, 354] width 247 height 25
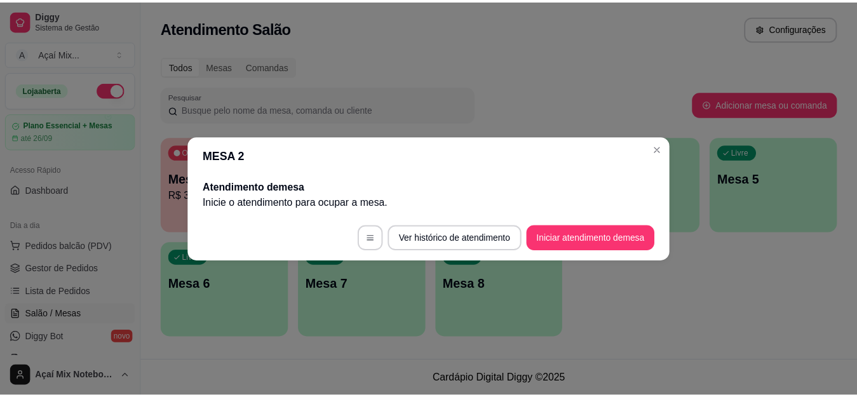
scroll to position [0, 0]
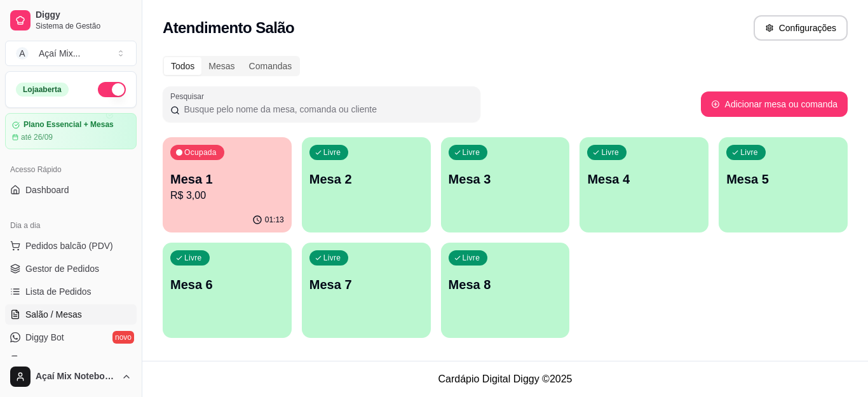
click at [207, 206] on div "Ocupada Mesa 1 R$ 3,00" at bounding box center [227, 172] width 129 height 71
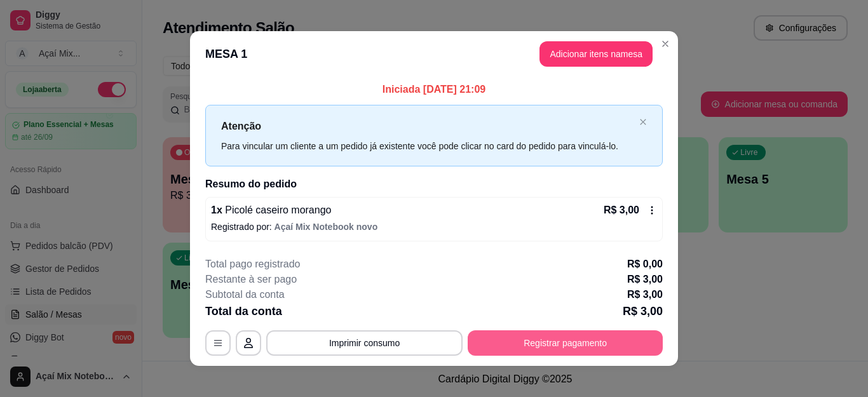
click at [562, 343] on button "Registrar pagamento" at bounding box center [565, 343] width 195 height 25
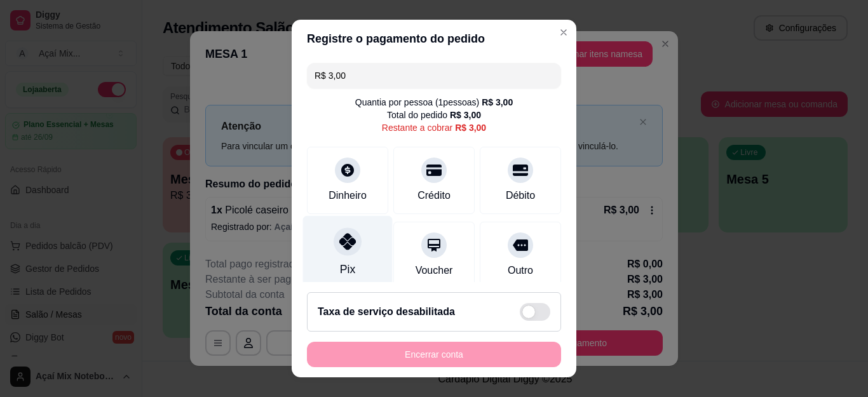
click at [348, 270] on div "Pix" at bounding box center [348, 253] width 90 height 74
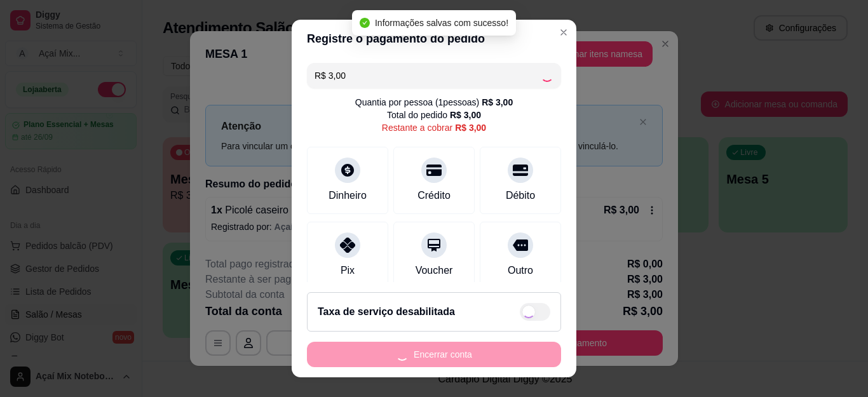
type input "R$ 0,00"
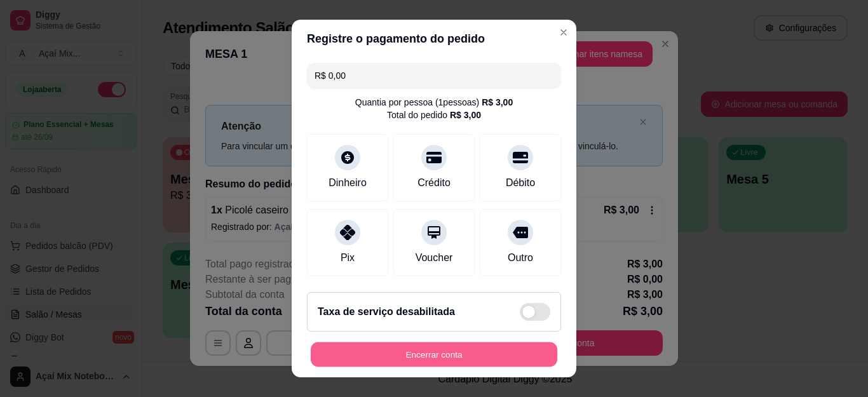
click at [388, 358] on button "Encerrar conta" at bounding box center [434, 354] width 247 height 25
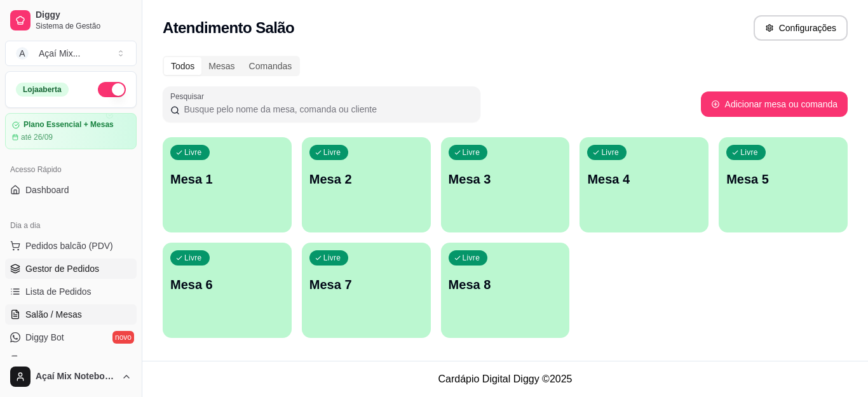
click at [74, 270] on span "Gestor de Pedidos" at bounding box center [62, 269] width 74 height 13
